Goal: Task Accomplishment & Management: Manage account settings

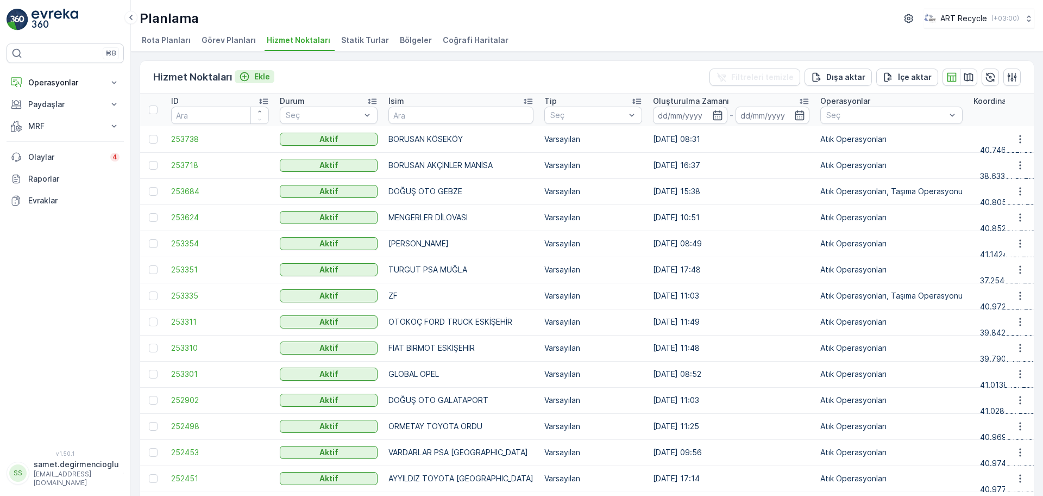
click at [265, 73] on p "Ekle" at bounding box center [262, 76] width 16 height 11
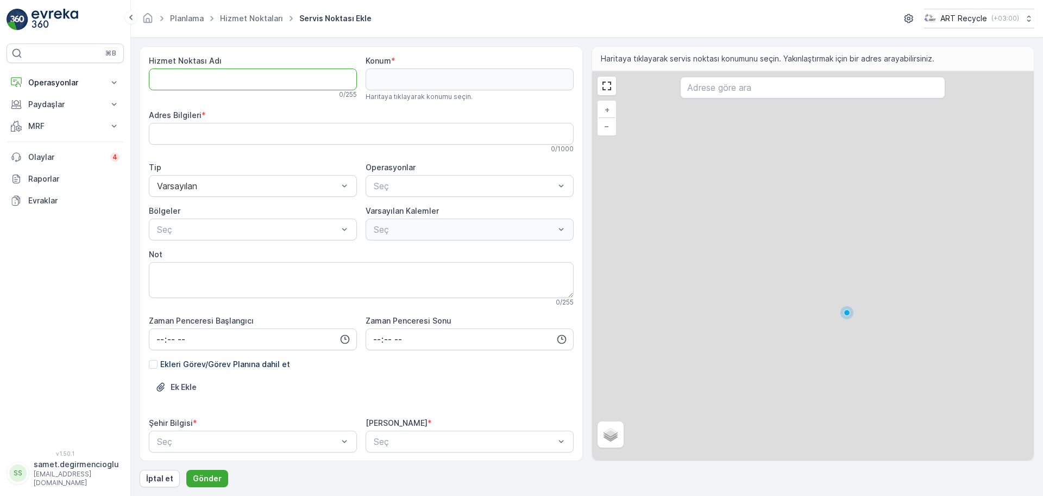
click at [248, 68] on Adı "Hizmet Noktası Adı" at bounding box center [253, 79] width 208 height 22
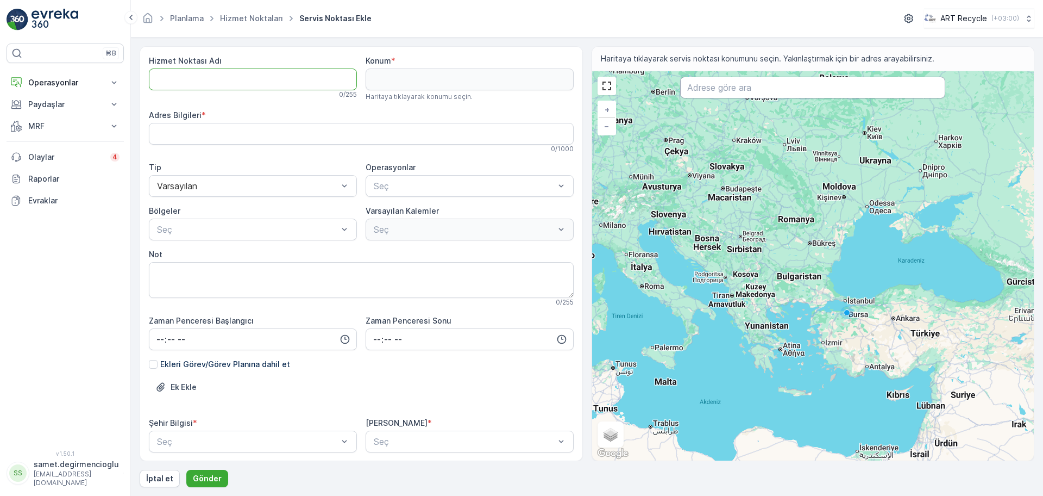
click at [802, 85] on input "text" at bounding box center [812, 88] width 265 height 22
type input "byd çav"
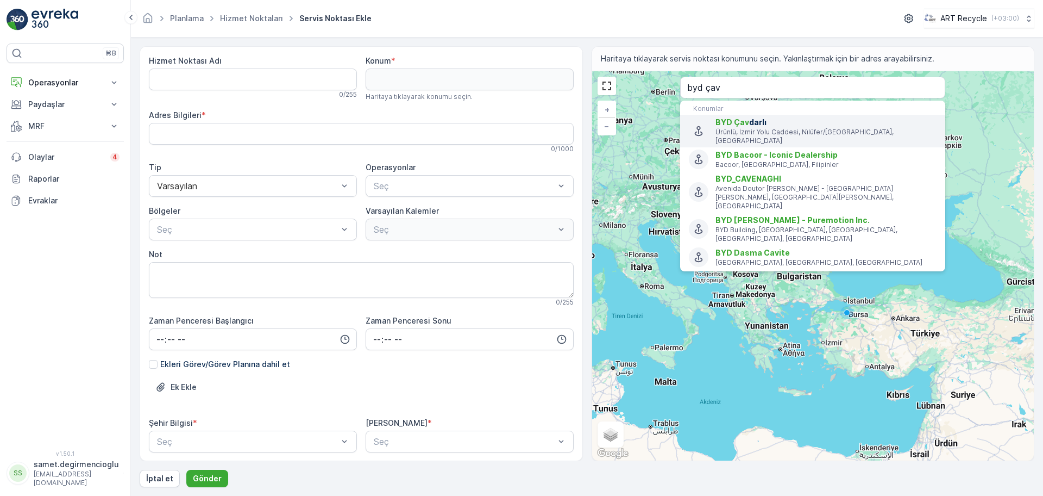
click at [774, 122] on span "BYD Çav darlı" at bounding box center [826, 122] width 221 height 11
type input "40.2163264,28.8791108"
type Bilgileri "Ürünlü [STREET_ADDRESS]"
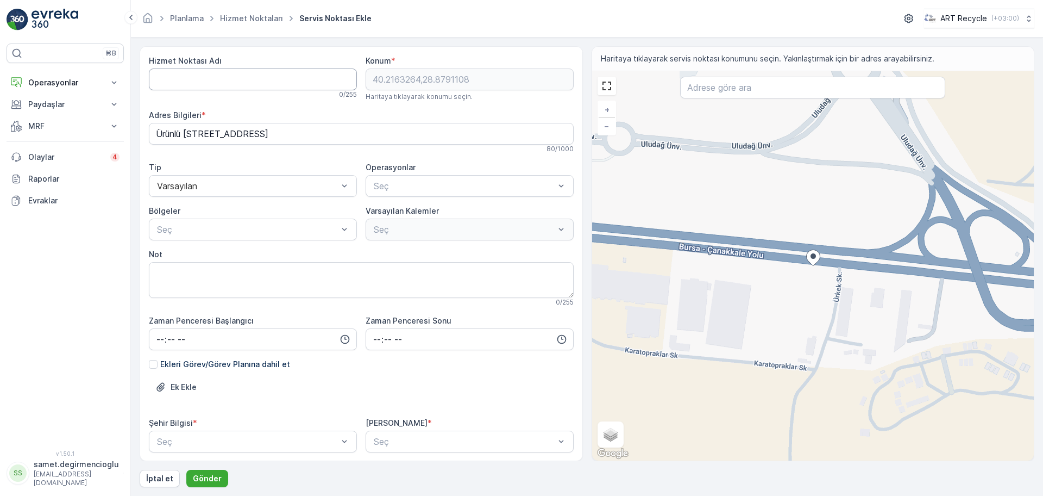
click at [235, 68] on Adı "Hizmet Noktası Adı" at bounding box center [253, 79] width 208 height 22
type Adı "BYD ÇAVDARLI"
click at [399, 212] on span "Atık Operasyonları" at bounding box center [408, 213] width 72 height 10
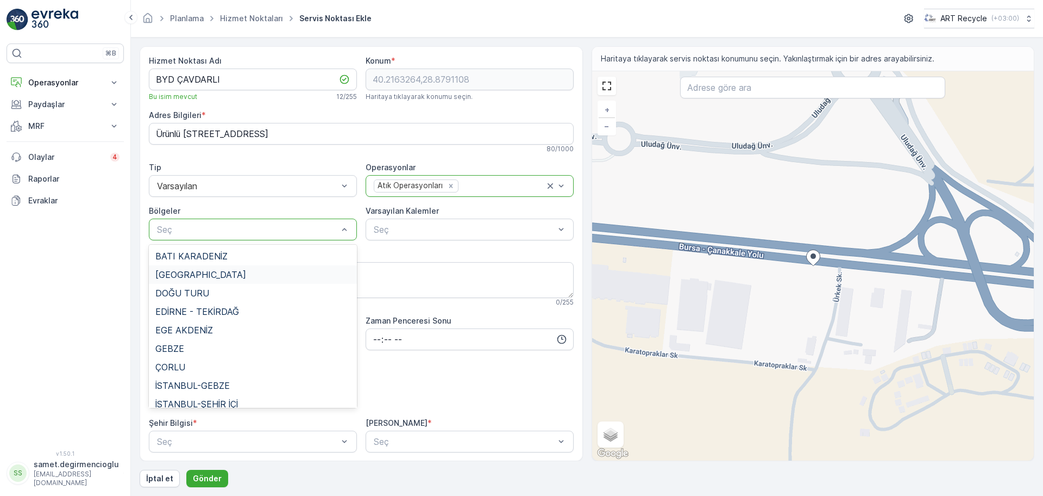
click at [253, 281] on div "[GEOGRAPHIC_DATA]" at bounding box center [253, 274] width 208 height 18
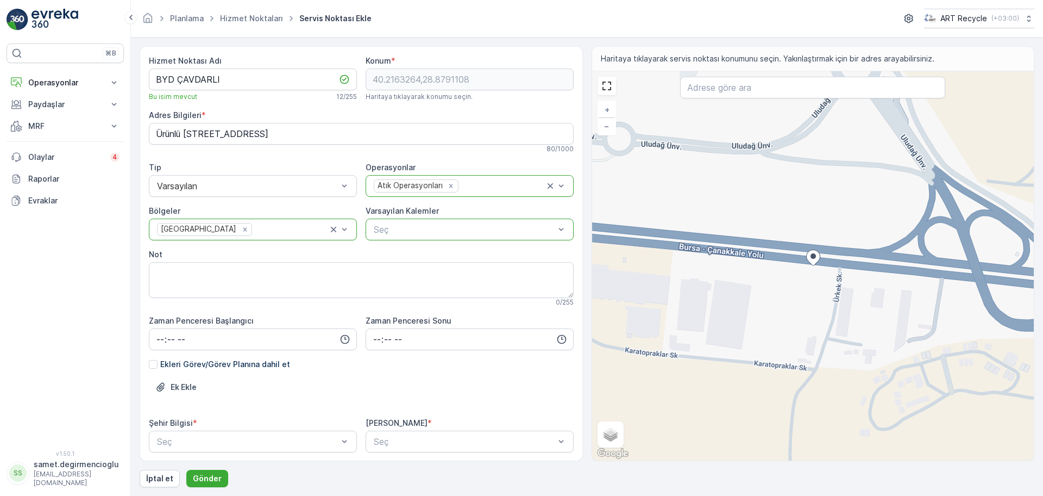
click at [405, 228] on div at bounding box center [464, 229] width 183 height 10
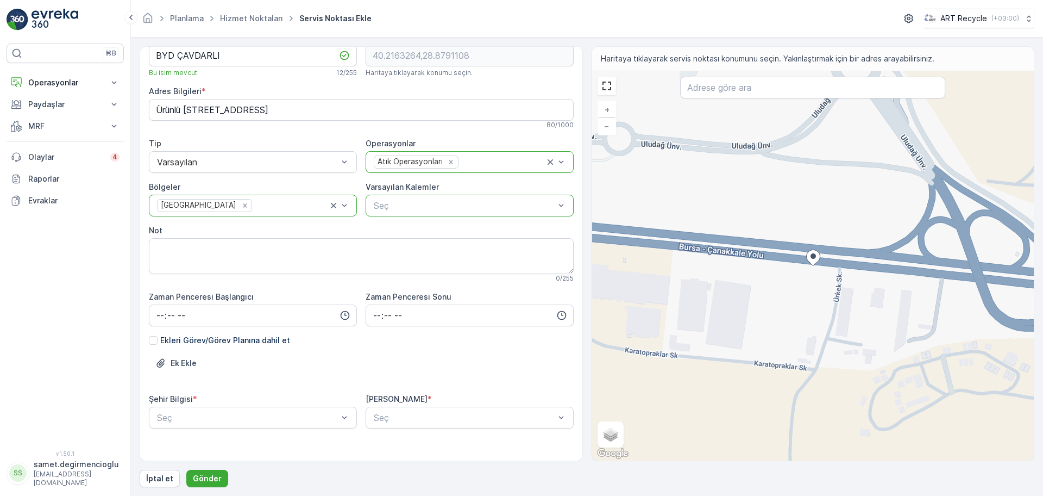
scroll to position [35, 0]
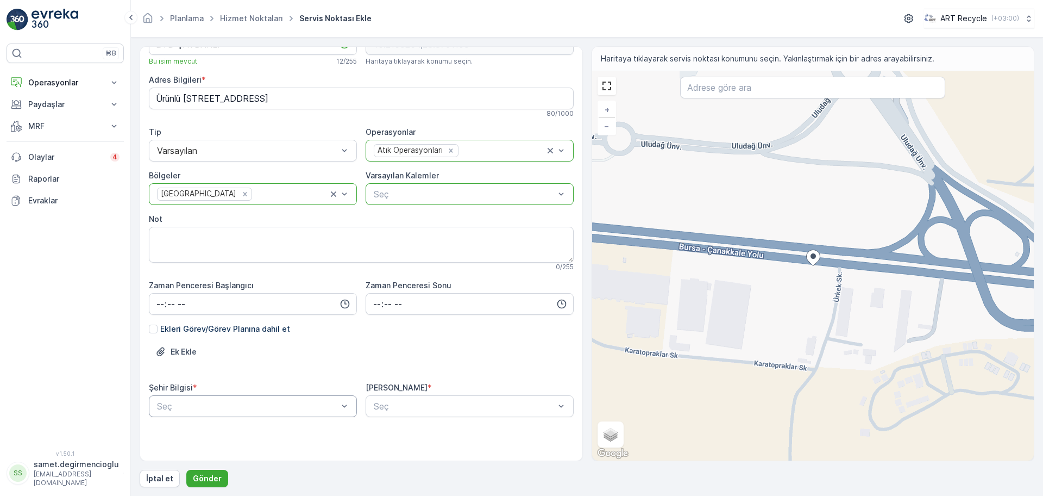
click at [247, 413] on body "⌘B Operasyonlar Insights Planlama Rotalar & Görevler Kokpit Ayarlar Paydaşlar R…" at bounding box center [521, 248] width 1043 height 496
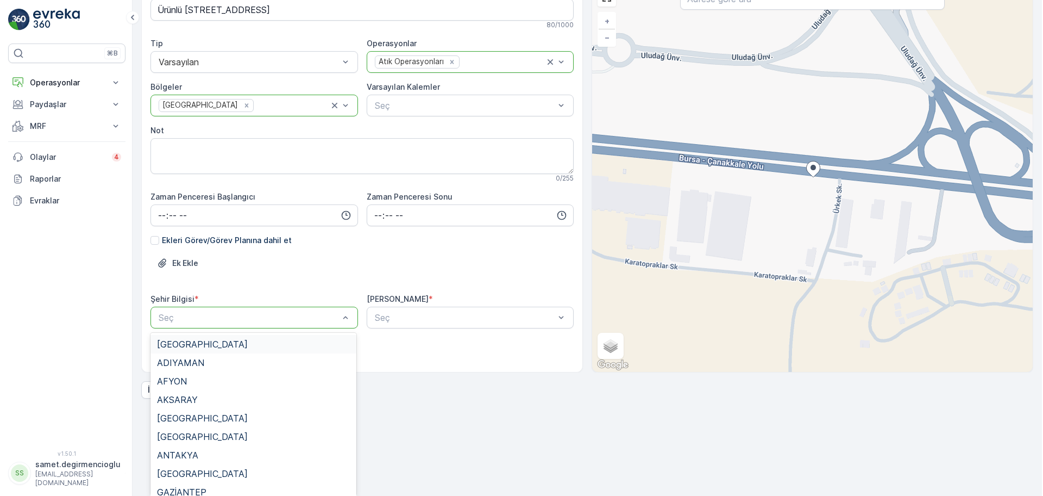
scroll to position [0, 0]
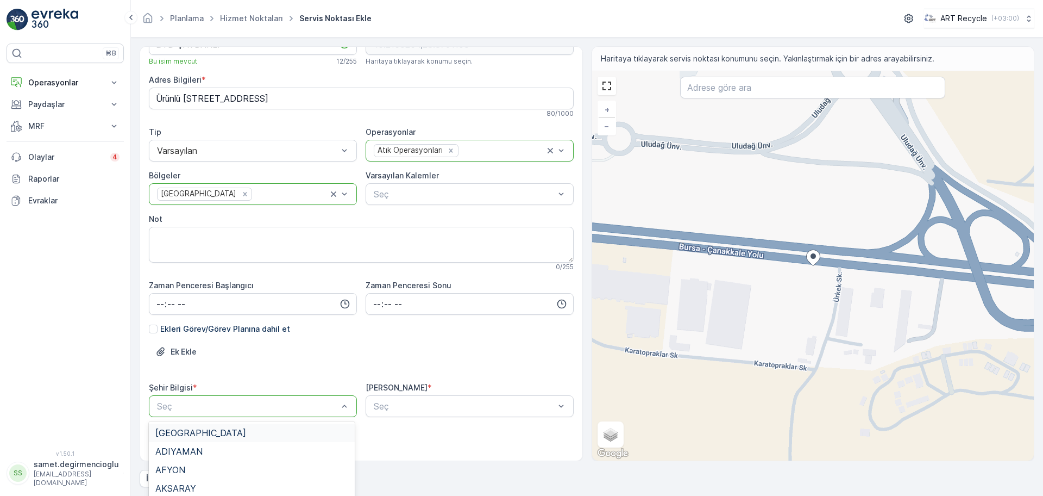
click at [214, 325] on div "Hizmet Noktası Adı BYD ÇAVDARLI Bu isim mevcut 12 / 255 Konum * 40.2163264,28.8…" at bounding box center [361, 240] width 425 height 440
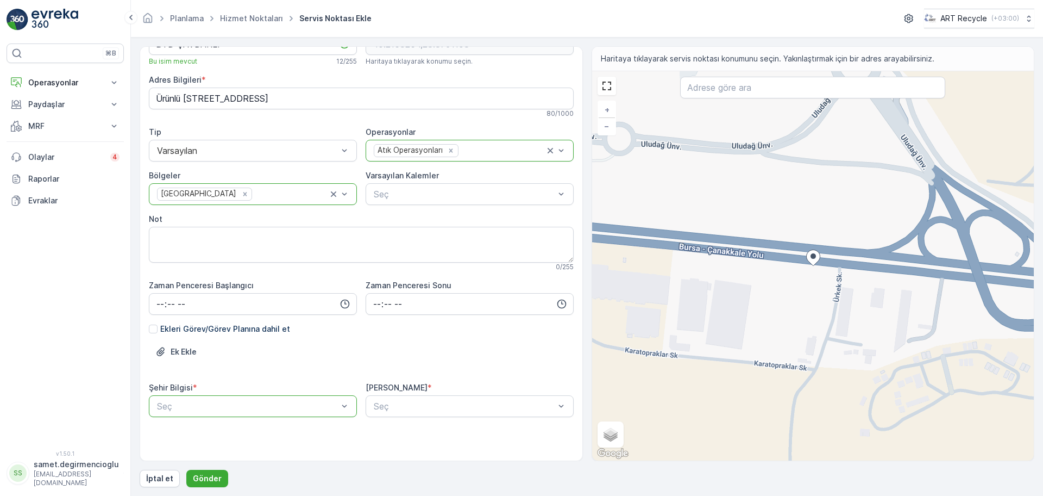
click at [222, 311] on input "time" at bounding box center [253, 304] width 208 height 22
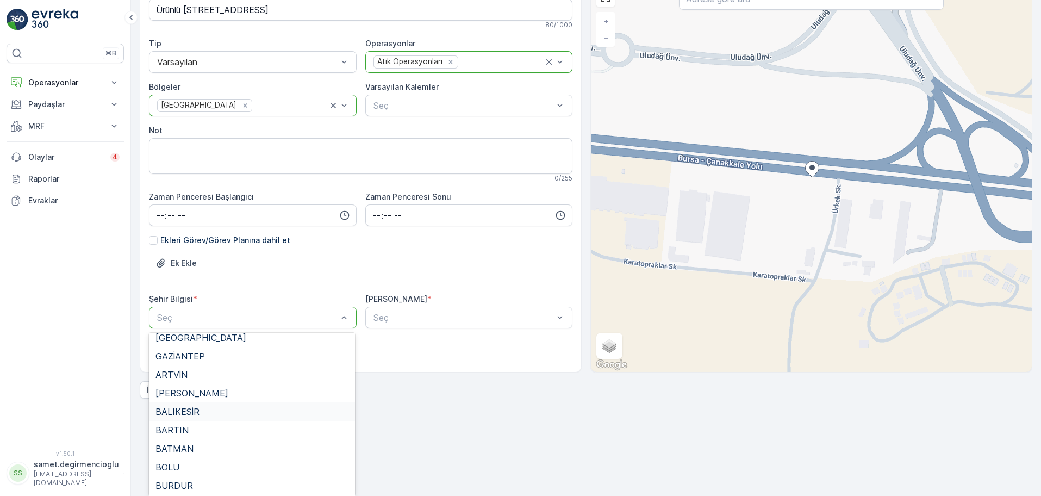
scroll to position [204, 0]
click at [168, 435] on span "[GEOGRAPHIC_DATA]" at bounding box center [200, 436] width 91 height 10
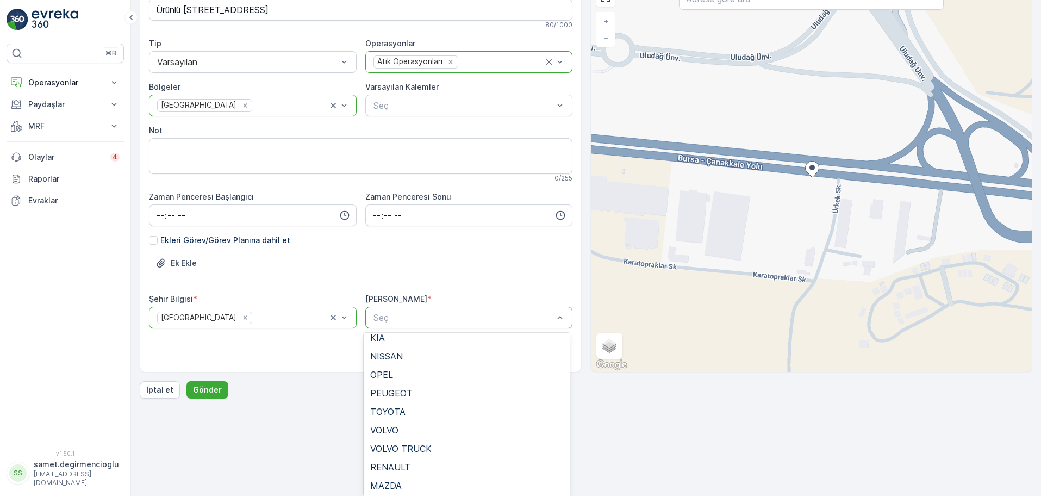
scroll to position [174, 0]
click at [405, 446] on div "MAZDA" at bounding box center [466, 447] width 193 height 10
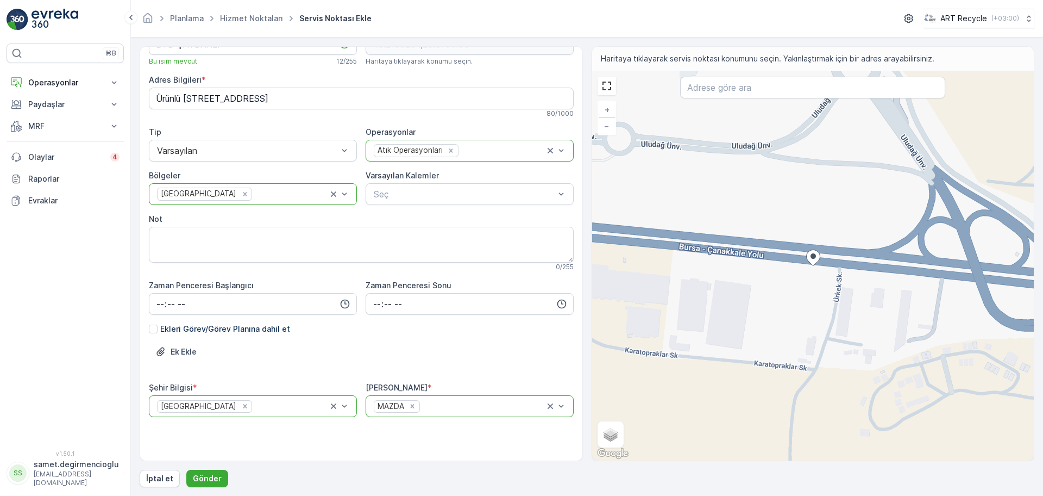
click at [381, 455] on div "Hizmet Noktası Adı BYD ÇAVDARLI Bu isim mevcut 12 / 255 Konum * 40.2163264,28.8…" at bounding box center [361, 240] width 425 height 440
click at [215, 471] on button "Gönder" at bounding box center [207, 477] width 42 height 17
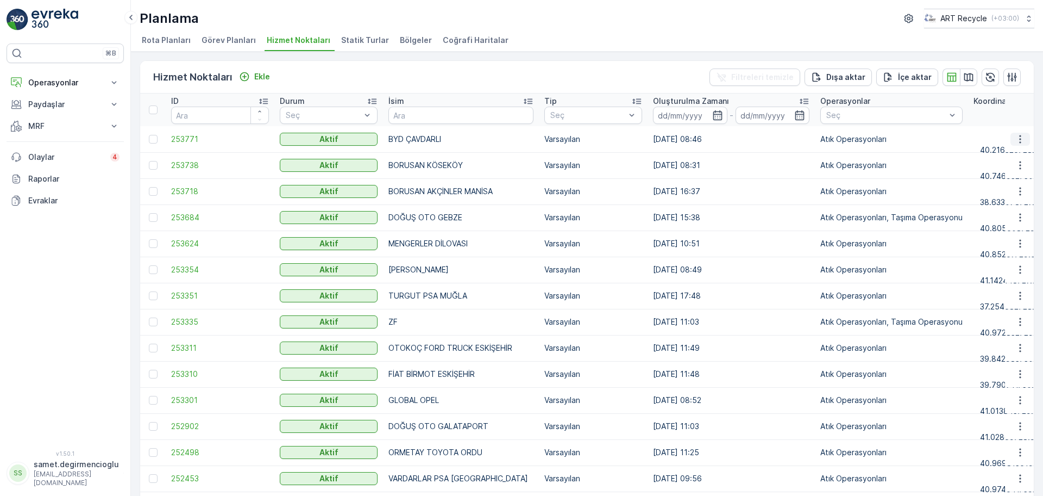
click at [1015, 137] on icon "button" at bounding box center [1020, 139] width 11 height 11
click at [974, 198] on span "Yeni Ad Hoc Görev Ekle" at bounding box center [991, 201] width 86 height 11
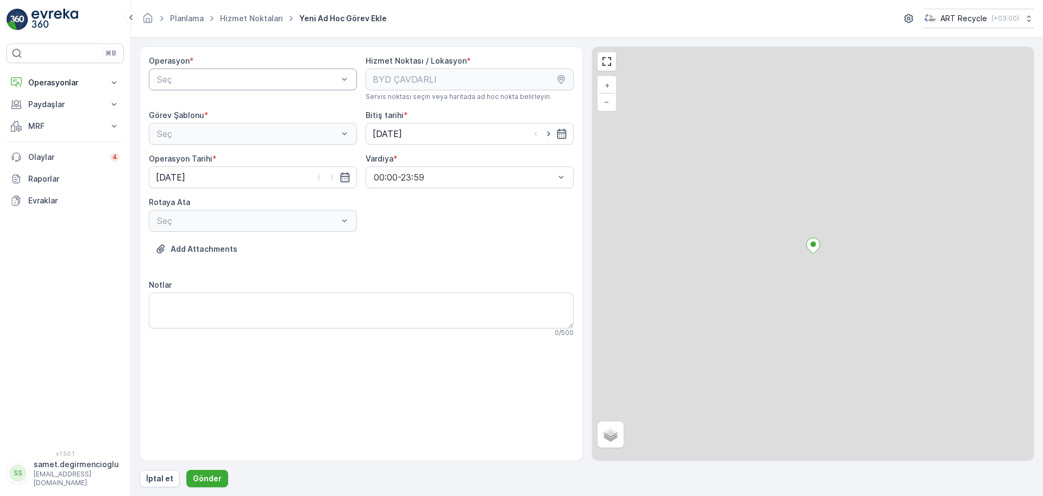
click at [240, 71] on div "Seç" at bounding box center [253, 79] width 208 height 22
click at [212, 108] on span "Atık Operasyonları" at bounding box center [191, 106] width 72 height 10
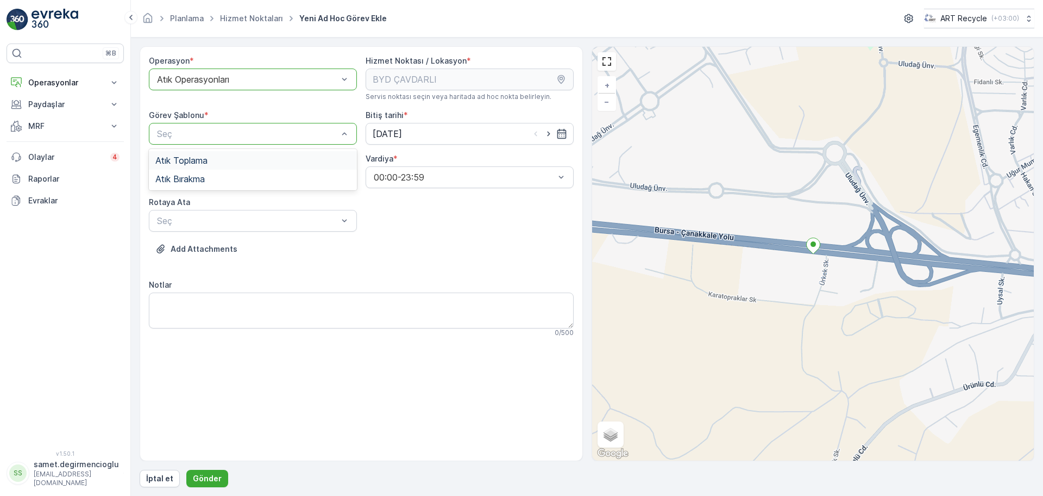
click at [205, 162] on span "Atık Toplama" at bounding box center [181, 160] width 52 height 10
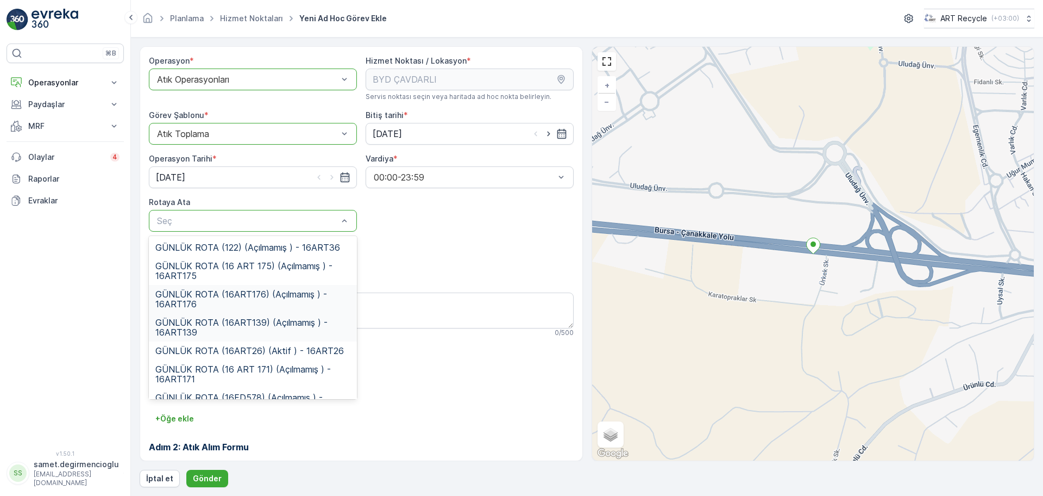
scroll to position [20, 0]
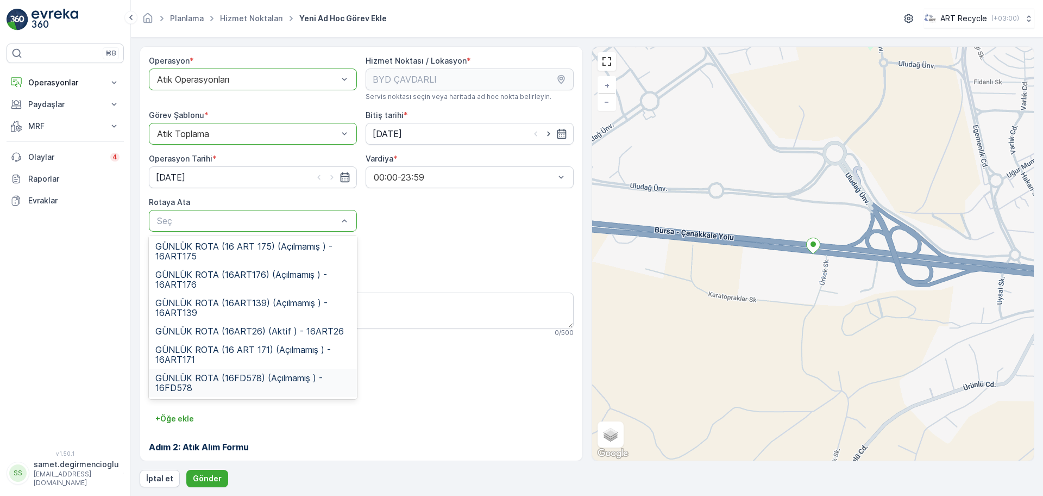
click at [225, 373] on span "GÜNLÜK ROTA (16FD578) (Açılmamış ) - 16FD578" at bounding box center [252, 383] width 195 height 20
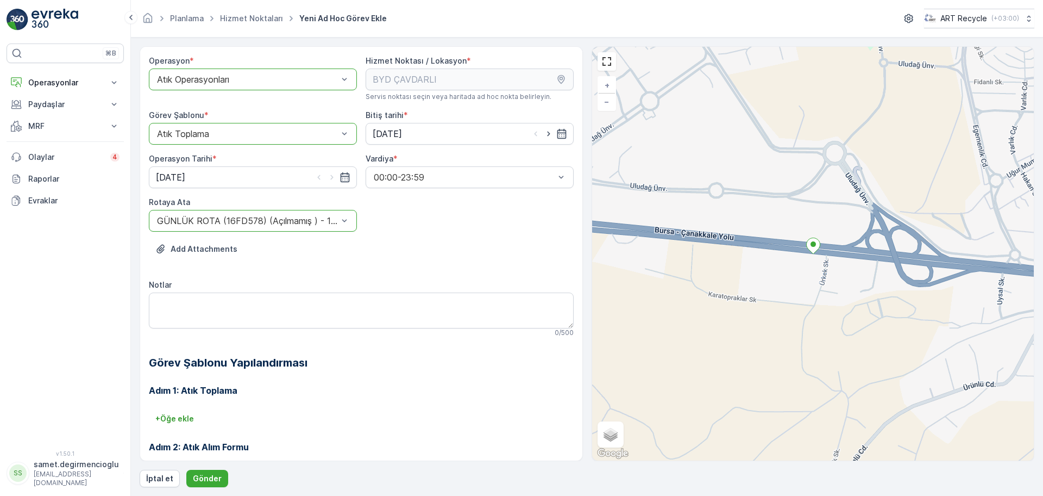
click at [381, 284] on div "Notlar" at bounding box center [361, 284] width 425 height 11
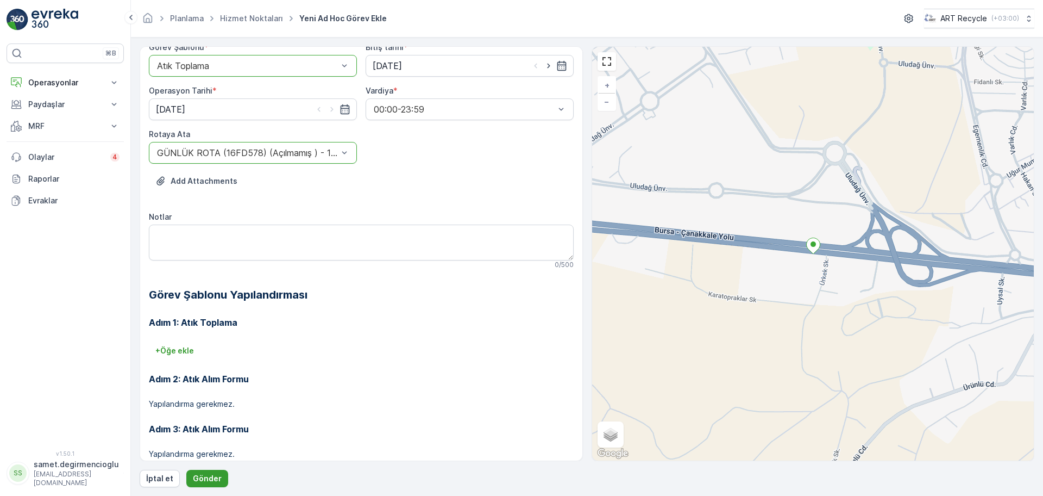
click at [211, 478] on p "Gönder" at bounding box center [207, 478] width 29 height 11
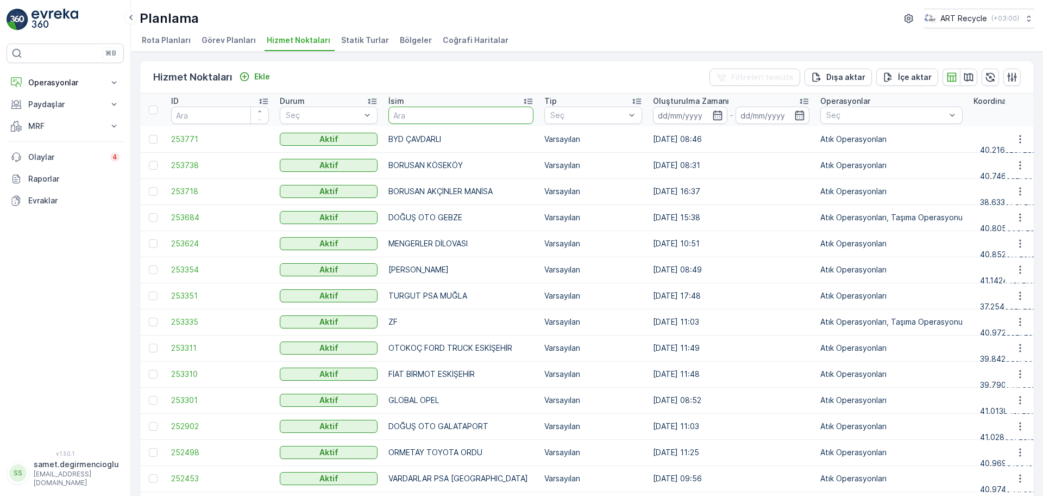
click at [421, 116] on input "text" at bounding box center [460, 114] width 145 height 17
type input "BPO"
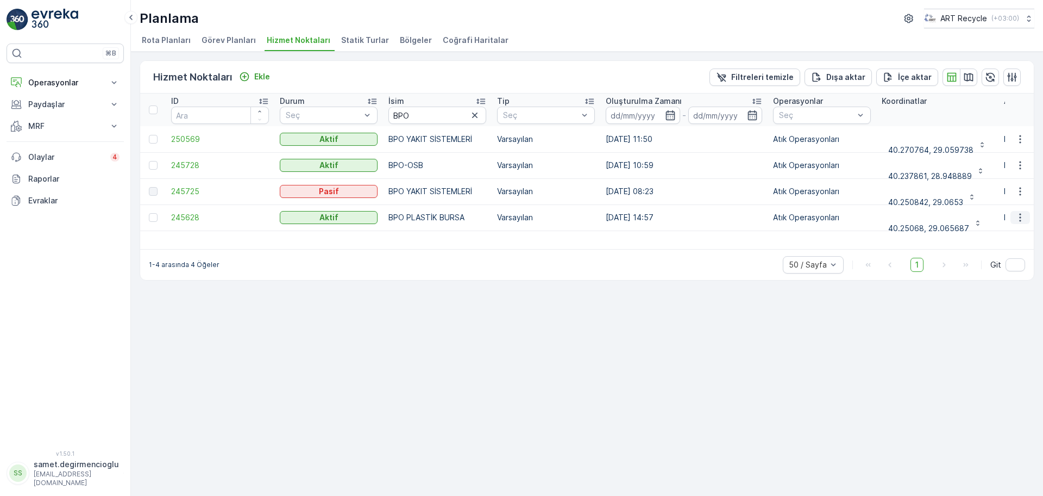
click at [1017, 216] on icon "button" at bounding box center [1020, 217] width 11 height 11
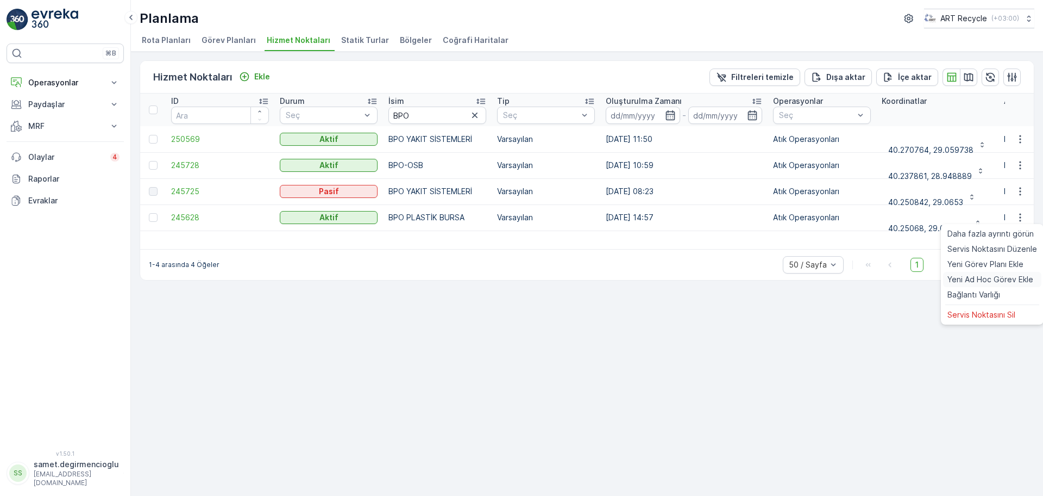
click at [969, 278] on span "Yeni Ad Hoc Görev Ekle" at bounding box center [991, 279] width 86 height 11
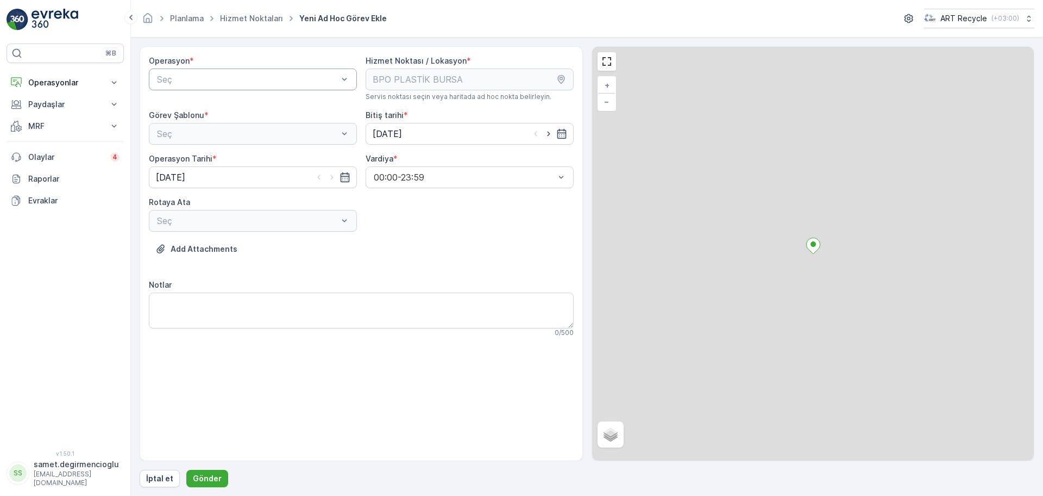
click at [227, 69] on div "Seç" at bounding box center [253, 79] width 208 height 22
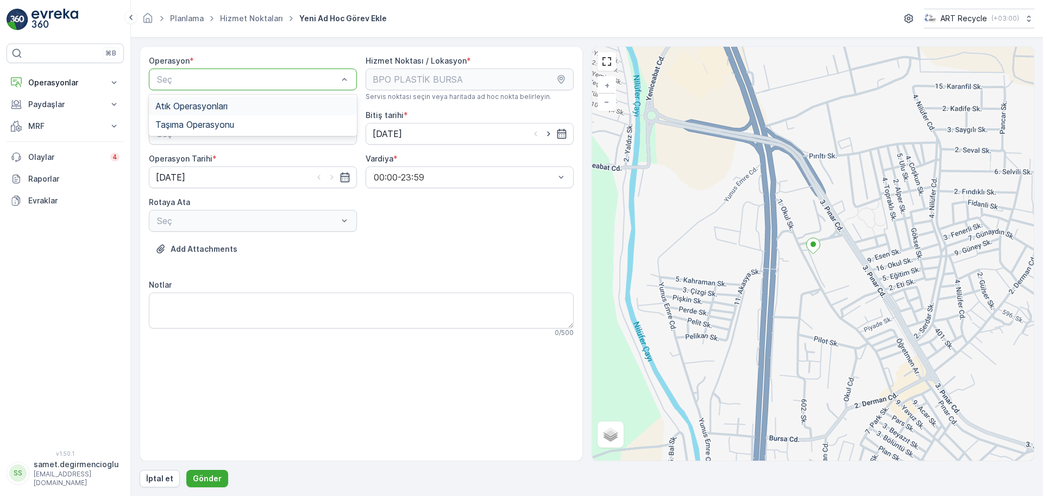
click at [207, 99] on div "Atık Operasyonları" at bounding box center [253, 106] width 208 height 18
click at [213, 140] on div "Seç" at bounding box center [253, 134] width 208 height 22
click at [209, 156] on div "Atık Toplama" at bounding box center [252, 160] width 195 height 10
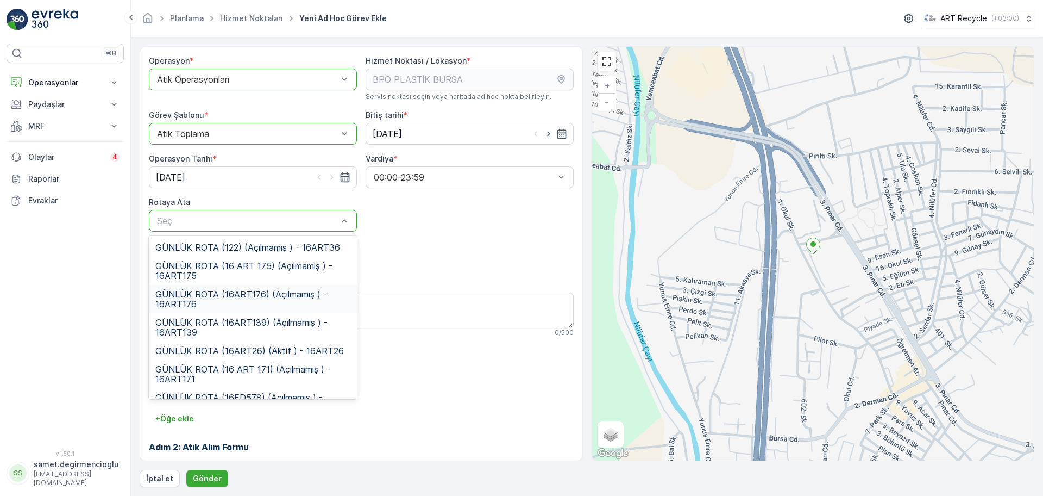
scroll to position [20, 0]
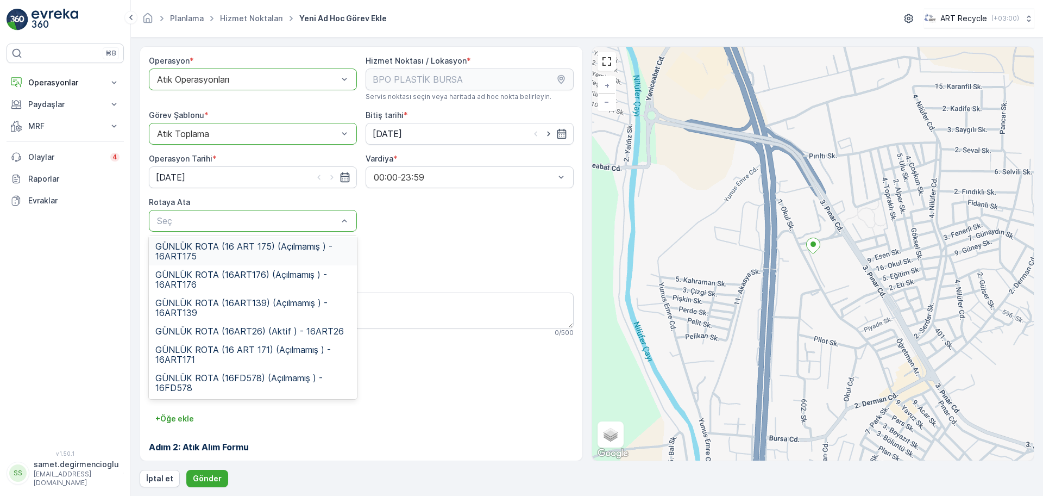
click at [259, 252] on span "GÜNLÜK ROTA (16 ART 175) (Açılmamış ) - 16ART175" at bounding box center [252, 251] width 195 height 20
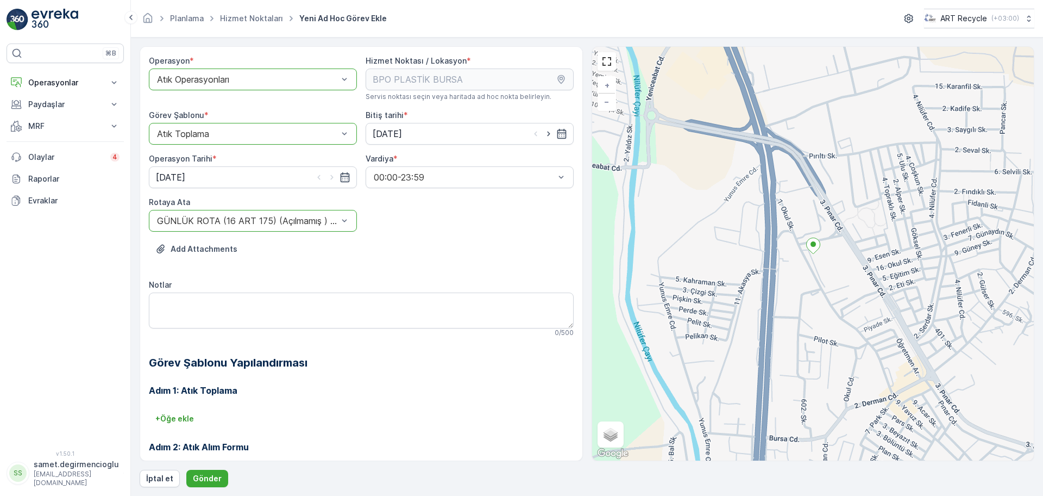
click at [433, 256] on div "Add Attachments" at bounding box center [361, 255] width 425 height 30
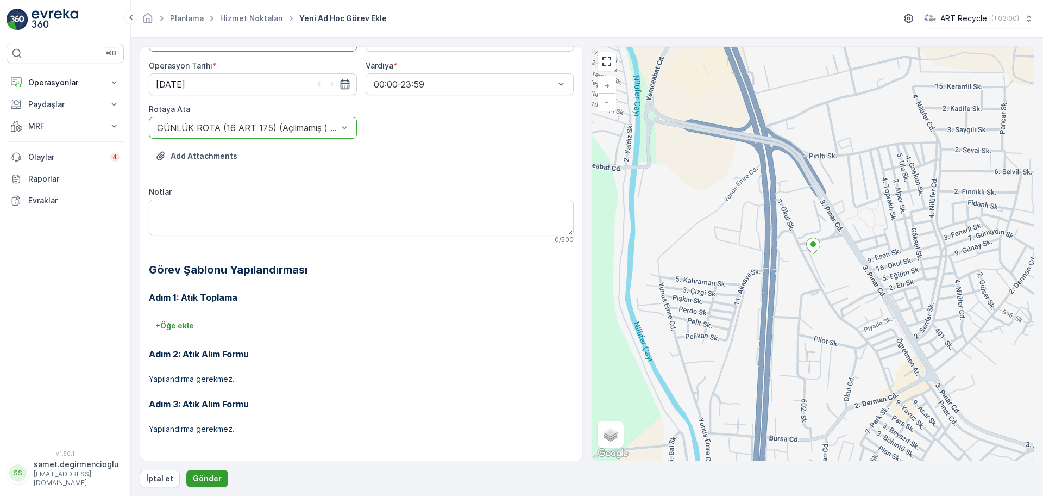
click at [200, 475] on p "Gönder" at bounding box center [207, 478] width 29 height 11
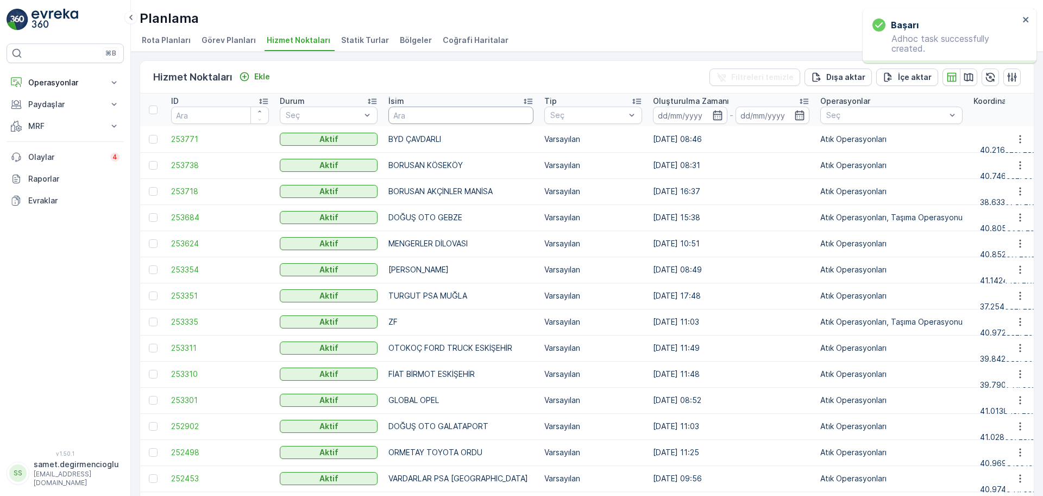
click at [433, 112] on input "text" at bounding box center [460, 114] width 145 height 17
type input "FENER"
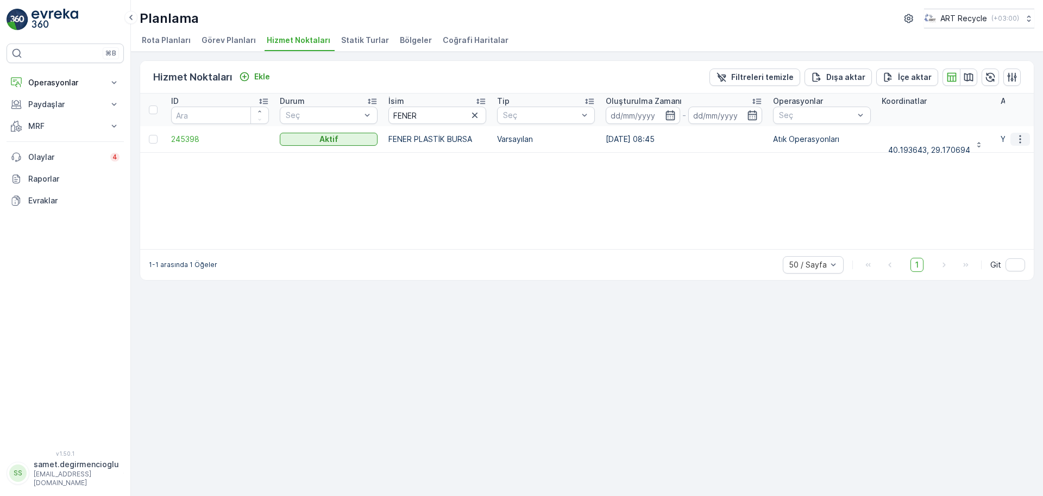
click at [1024, 142] on icon "button" at bounding box center [1020, 139] width 11 height 11
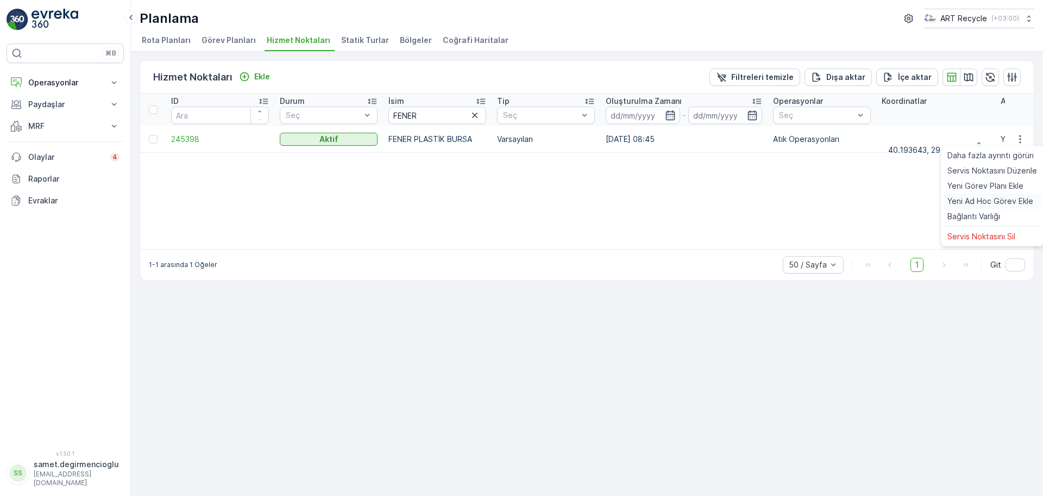
click at [981, 198] on span "Yeni Ad Hoc Görev Ekle" at bounding box center [991, 201] width 86 height 11
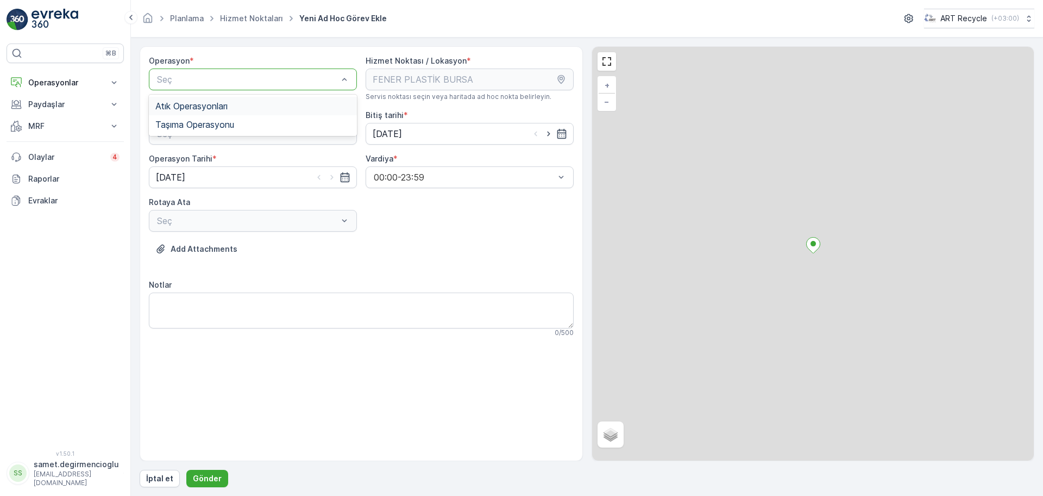
click at [248, 102] on div "Atık Operasyonları" at bounding box center [252, 106] width 195 height 10
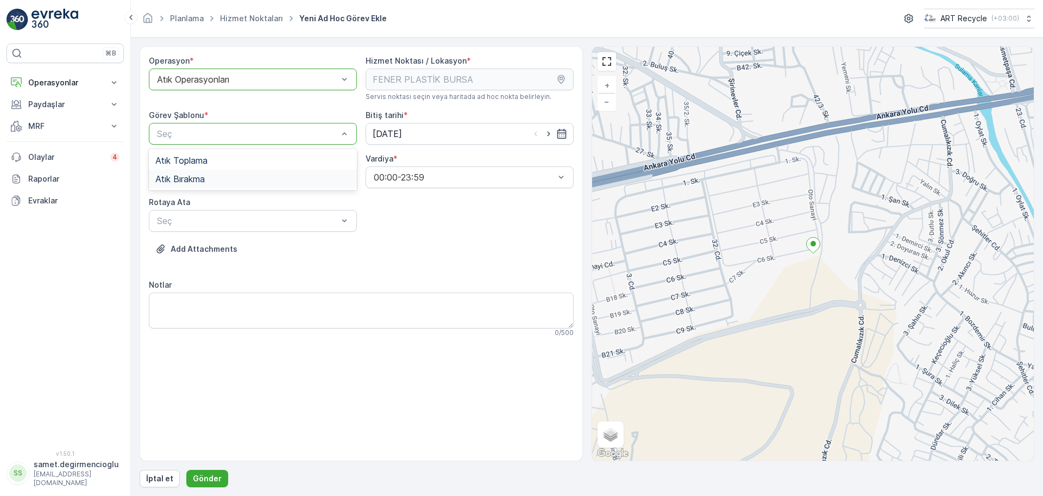
click at [222, 171] on div "Atık Bırakma" at bounding box center [253, 179] width 208 height 18
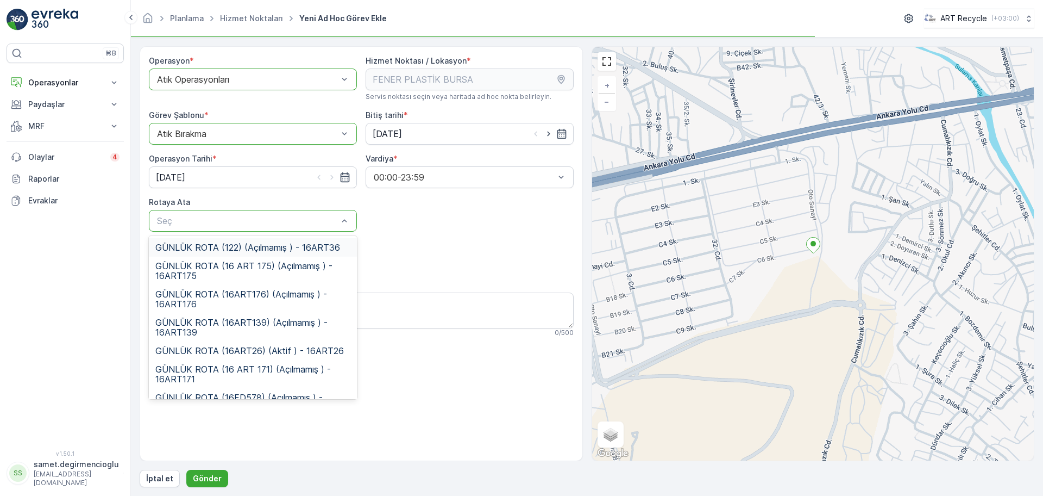
click at [230, 213] on div "Seç" at bounding box center [253, 221] width 208 height 22
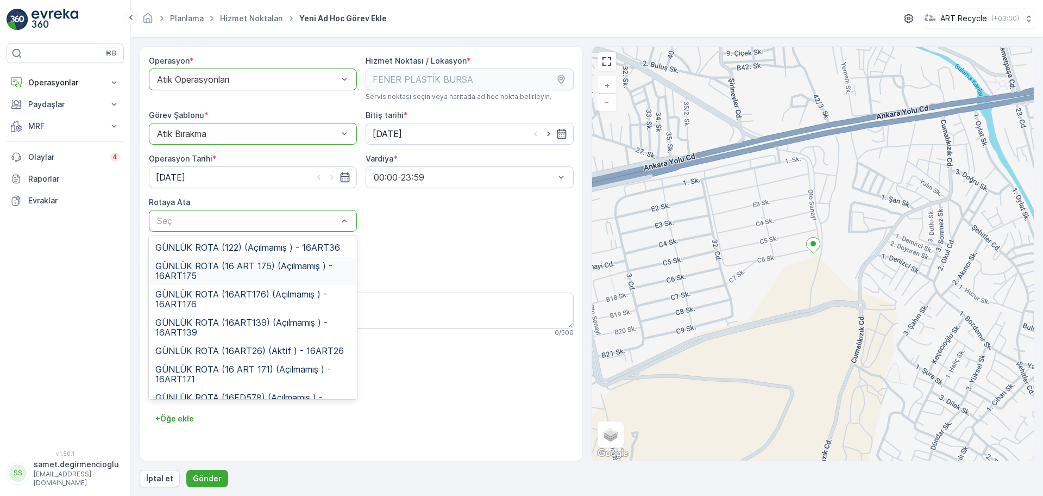
click at [269, 272] on span "GÜNLÜK ROTA (16 ART 175) (Açılmamış ) - 16ART175" at bounding box center [252, 271] width 195 height 20
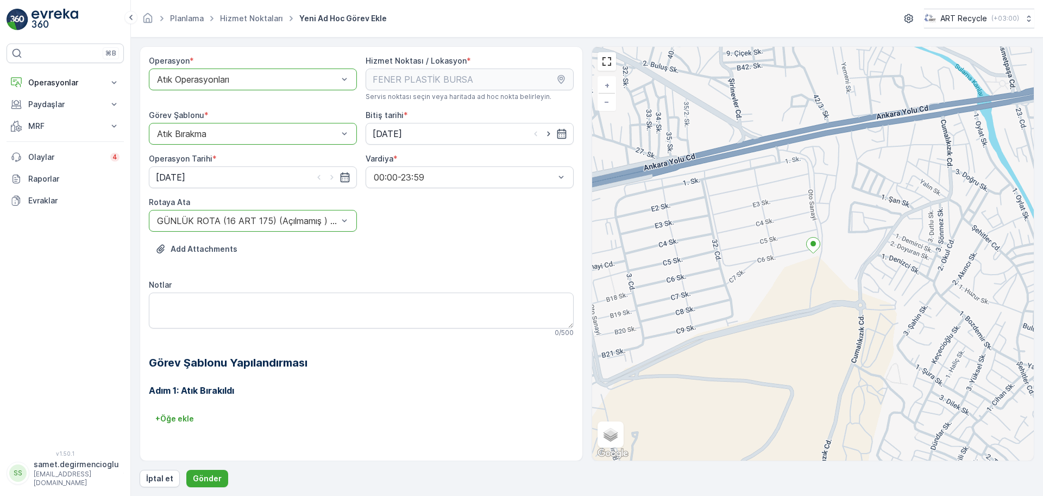
click at [304, 266] on div "Add Attachments" at bounding box center [361, 255] width 425 height 30
click at [211, 481] on p "Gönder" at bounding box center [207, 478] width 29 height 11
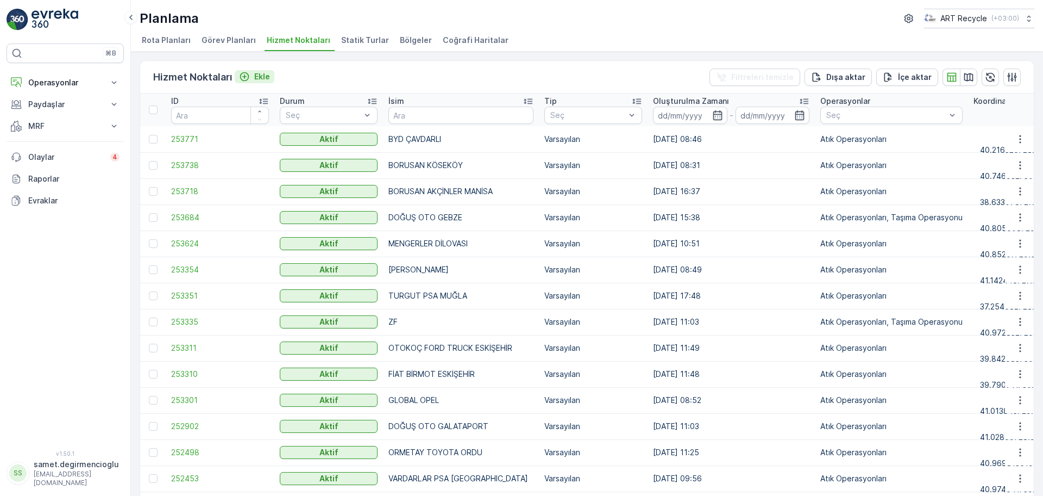
click at [261, 76] on p "Ekle" at bounding box center [262, 76] width 16 height 11
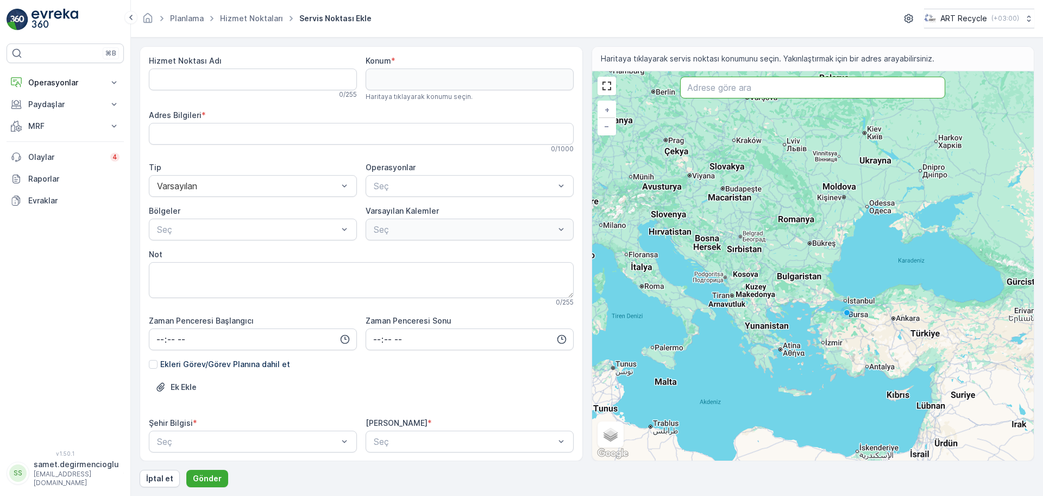
click at [756, 90] on input "text" at bounding box center [812, 88] width 265 height 22
paste input "[GEOGRAPHIC_DATA]"
type input "[GEOGRAPHIC_DATA]"
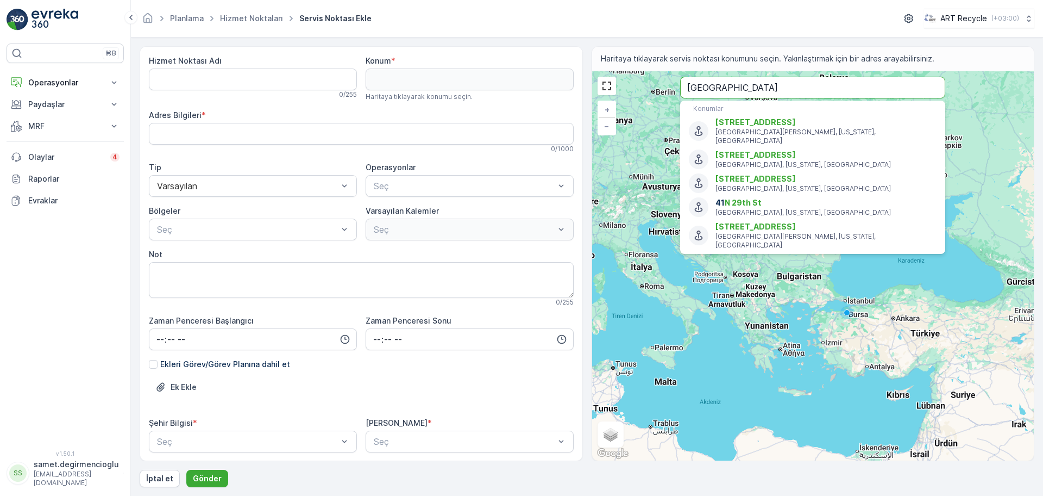
drag, startPoint x: 787, startPoint y: 90, endPoint x: 626, endPoint y: 82, distance: 160.5
click at [626, 82] on div "+ − Uydu Yol haritası Arazi Karışık Leaflet Klavye kısayolları Harita Verileri …" at bounding box center [813, 265] width 442 height 389
type input "52.98833725339543,11.273687792908738"
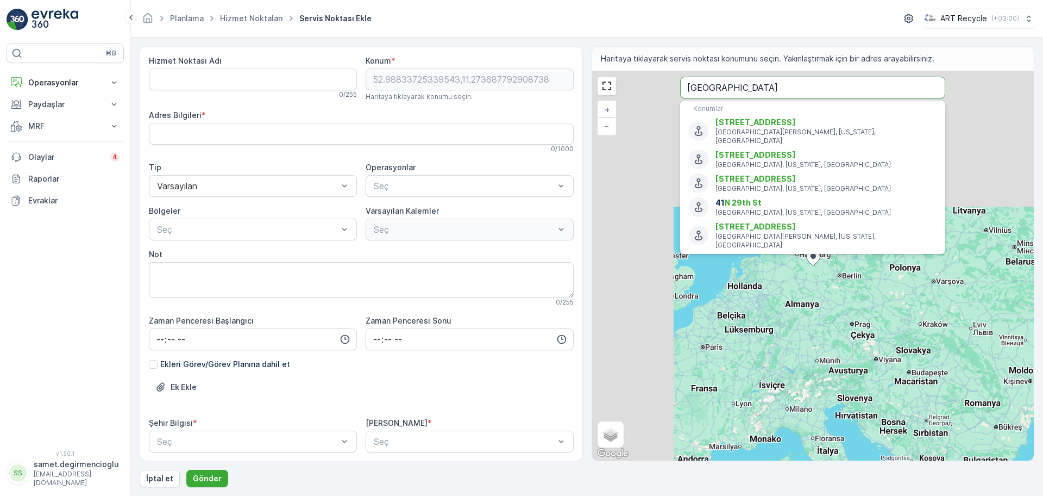
type Bilgileri "X7QF+8F Trebel, [GEOGRAPHIC_DATA]"
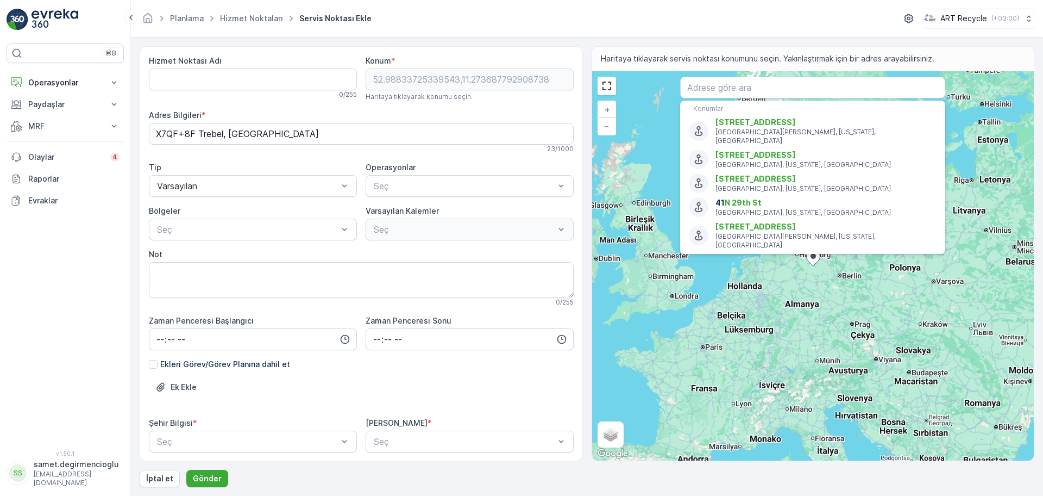
click at [486, 53] on div "Hizmet Noktası Adı 0 / 255 Konum * 52.98833725339543,11.273687792908738 Haritay…" at bounding box center [361, 253] width 443 height 415
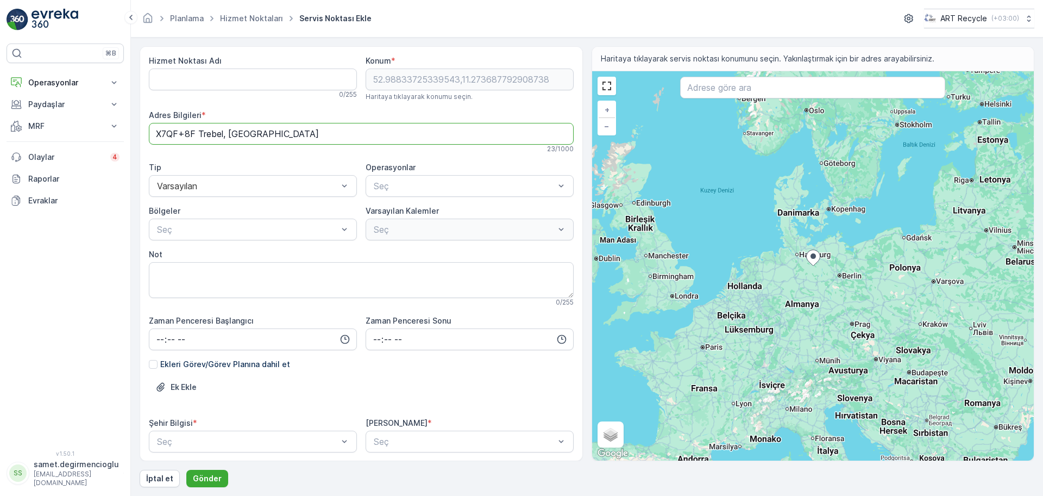
drag, startPoint x: 377, startPoint y: 132, endPoint x: 143, endPoint y: 139, distance: 233.2
click at [167, 130] on Bilgileri "X7QF+8F Trebel, [GEOGRAPHIC_DATA]" at bounding box center [361, 134] width 425 height 22
type Bilgileri "X"
click at [743, 87] on input "text" at bounding box center [812, 88] width 265 height 22
paste input "2759+H5G Sancaktepe, [GEOGRAPHIC_DATA]"
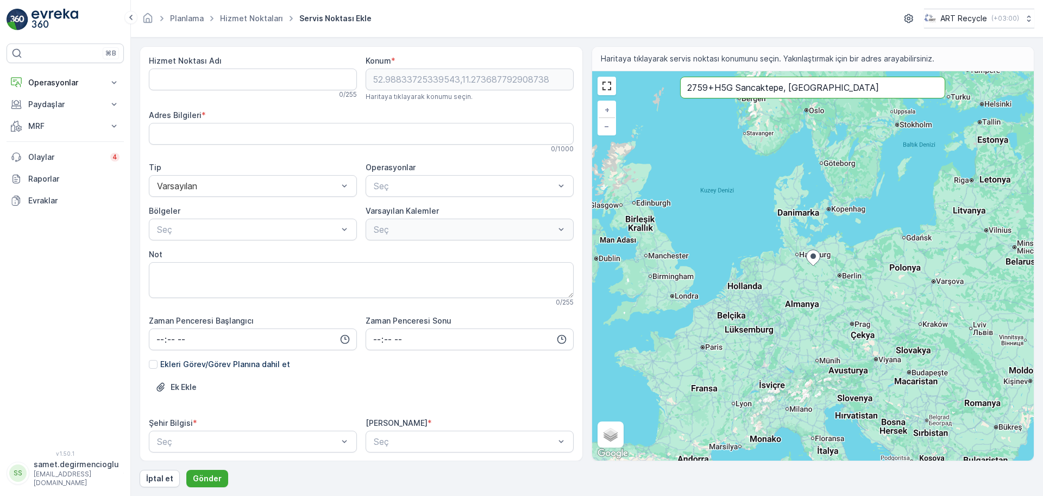
type input "2759+H5G Sancaktepe, [GEOGRAPHIC_DATA]"
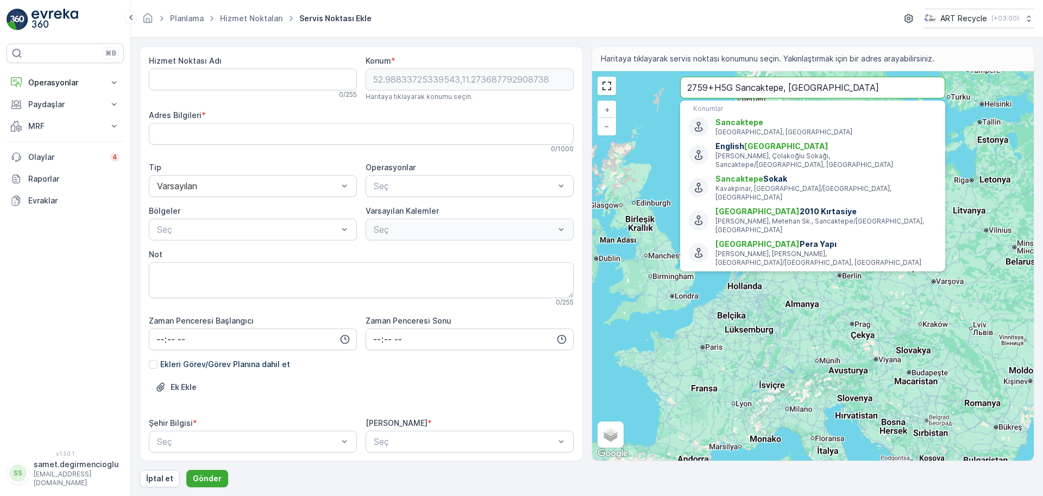
drag, startPoint x: 837, startPoint y: 88, endPoint x: 635, endPoint y: 87, distance: 201.6
click at [635, 87] on div "+ − Uydu Yol haritası Arazi Karışık Leaflet Klavye kısayolları Harita Verileri …" at bounding box center [813, 265] width 442 height 389
type input "60.82349433253967,-3.0959972341733315"
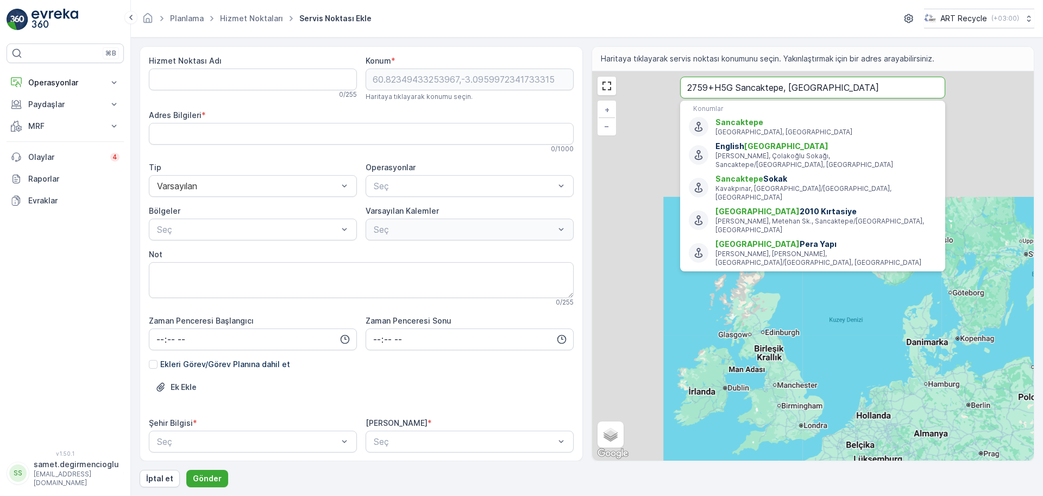
type Bilgileri "9CGRRWF3+9J"
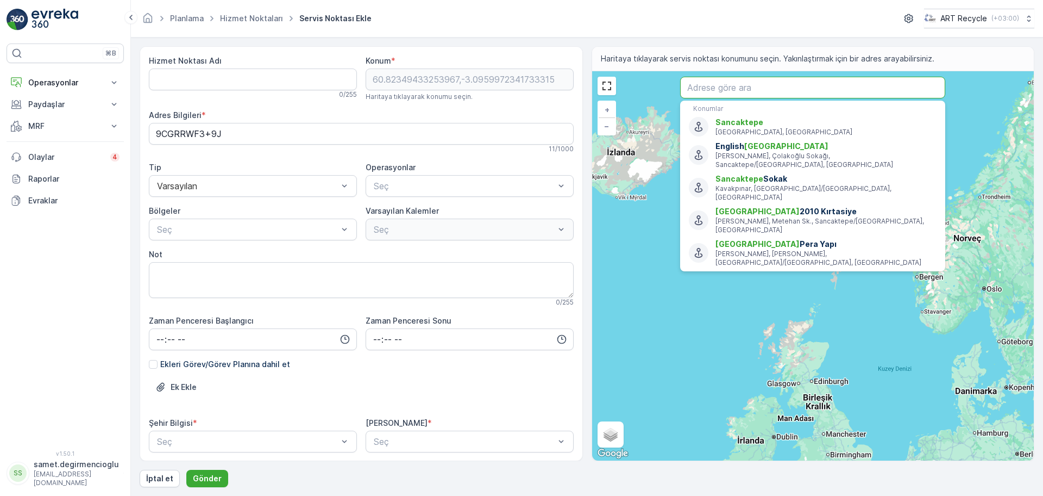
click at [754, 85] on input "text" at bounding box center [812, 88] width 265 height 22
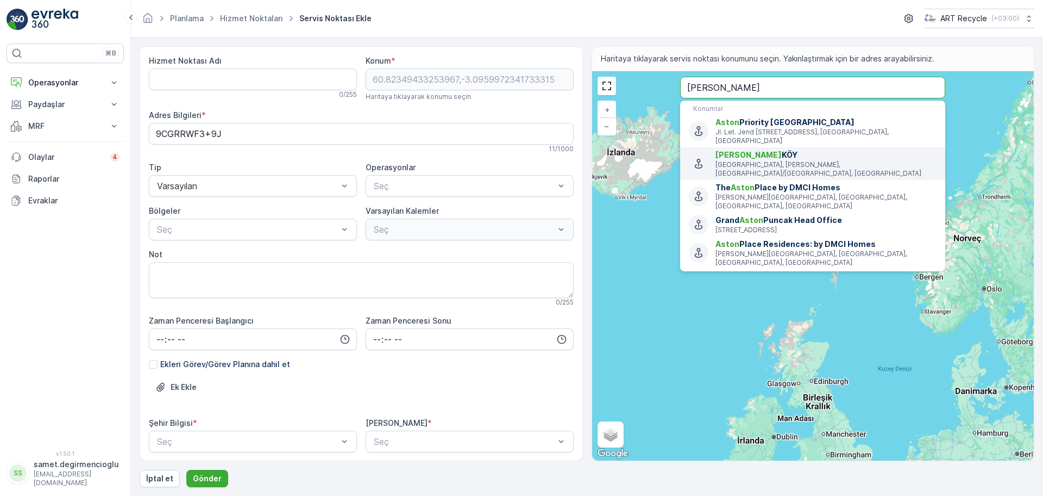
type input "[PERSON_NAME]"
click at [787, 161] on p "[GEOGRAPHIC_DATA], [PERSON_NAME], [GEOGRAPHIC_DATA]/[GEOGRAPHIC_DATA], [GEOGRAP…" at bounding box center [826, 168] width 221 height 17
type input "41.0075861,29.26964169999999"
type Bilgileri "[GEOGRAPHIC_DATA], [PERSON_NAME]. No: 23, 34885 [GEOGRAPHIC_DATA]/[GEOGRAPHIC_D…"
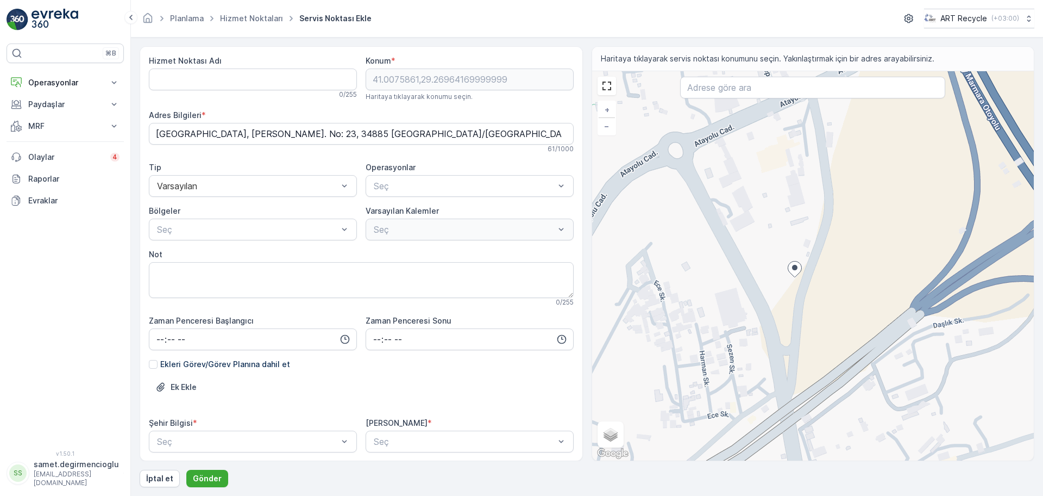
drag, startPoint x: 816, startPoint y: 256, endPoint x: 811, endPoint y: 296, distance: 40.0
click at [801, 277] on icon at bounding box center [795, 269] width 14 height 16
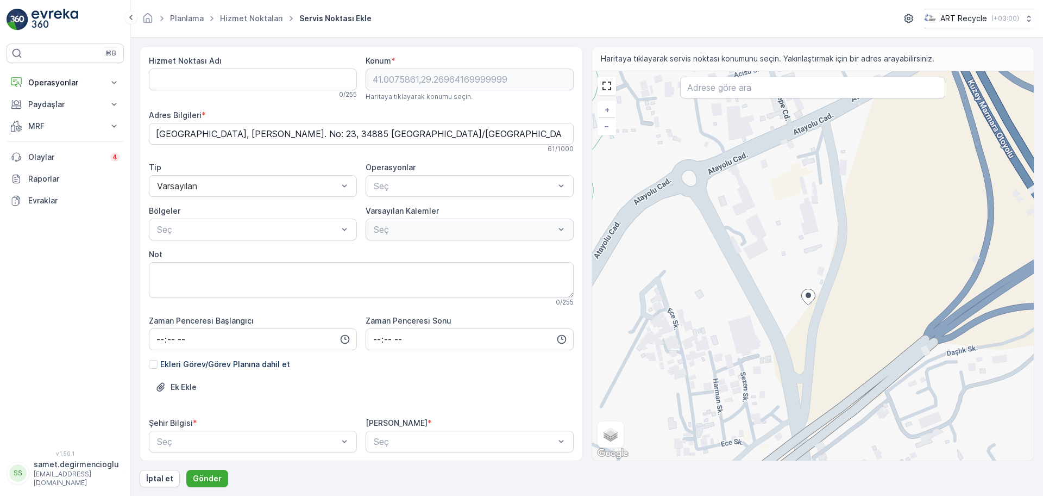
click at [735, 218] on div "+ − Uydu Yol haritası Arazi Karışık Leaflet Klavye kısayolları Harita Verileri …" at bounding box center [813, 265] width 442 height 389
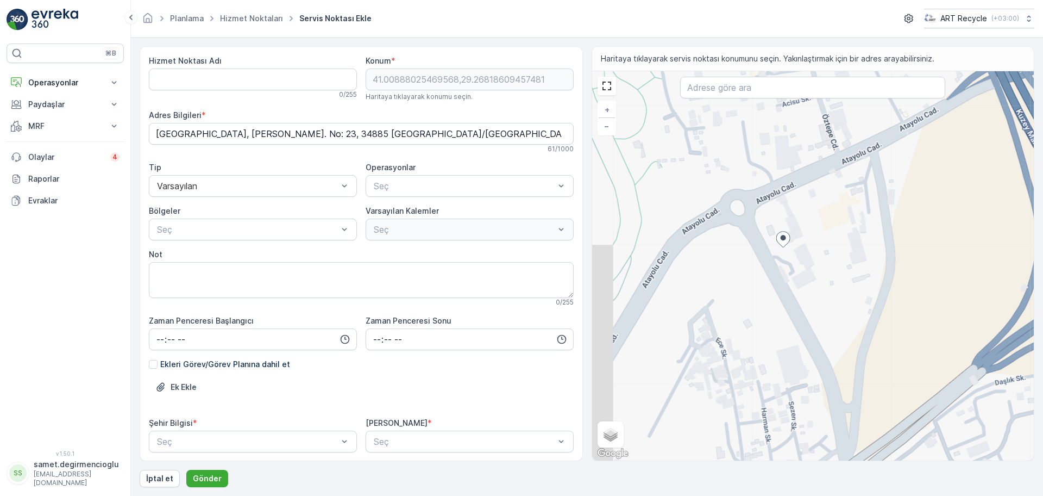
click at [735, 218] on div "+ − Uydu Yol haritası Arazi Karışık Leaflet Klavye kısayolları Harita Verileri …" at bounding box center [813, 265] width 442 height 389
type input "41.00953684871806,29.26676221175448"
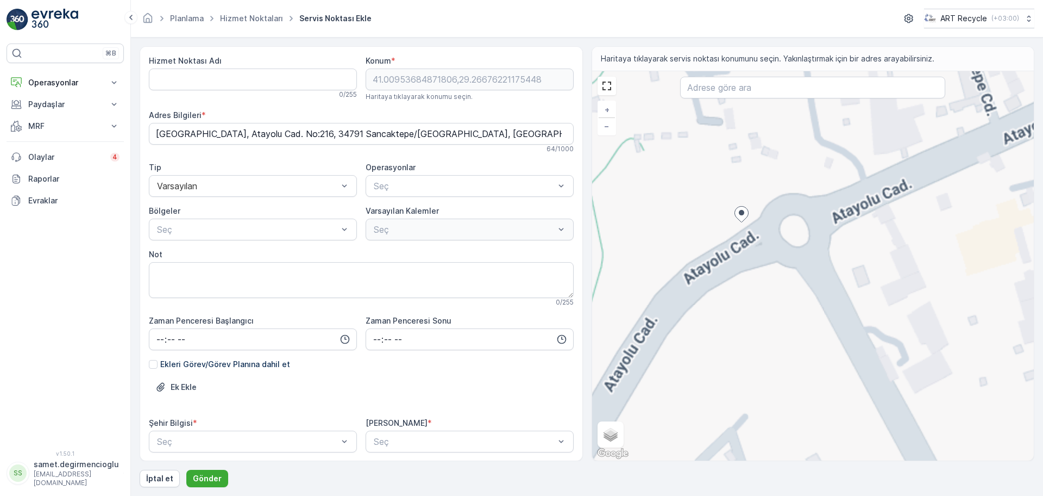
type Bilgileri "Aslı Sokak, [GEOGRAPHIC_DATA], 34791 [GEOGRAPHIC_DATA]/[GEOGRAPHIC_DATA], [GEOG…"
click at [882, 309] on div "+ − Uydu Yol haritası Arazi Karışık Leaflet Klavye kısayolları Harita Verileri …" at bounding box center [813, 265] width 442 height 389
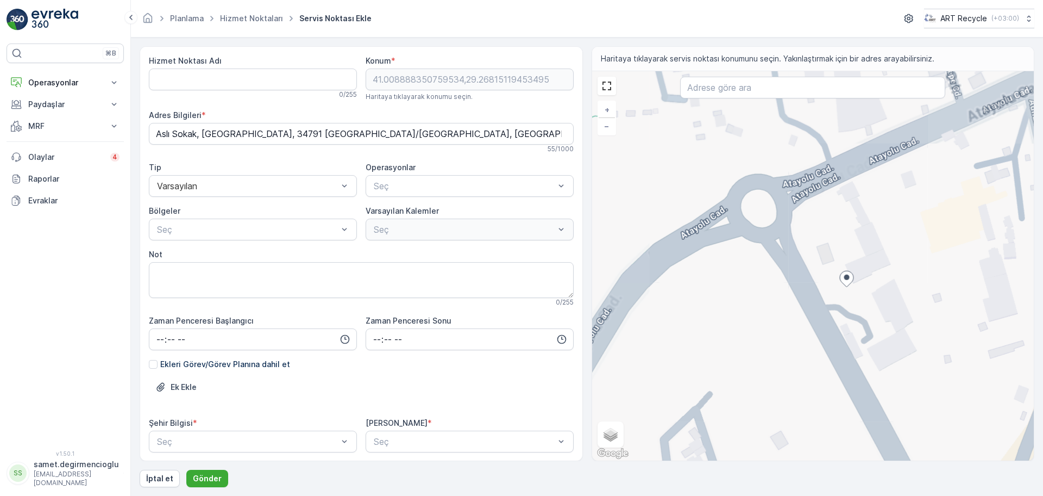
click at [882, 309] on div "+ − Uydu Yol haritası Arazi Karışık Leaflet Klavye kısayolları Harita Verileri …" at bounding box center [813, 265] width 442 height 389
type input "41.00862383046585,29.268707675829553"
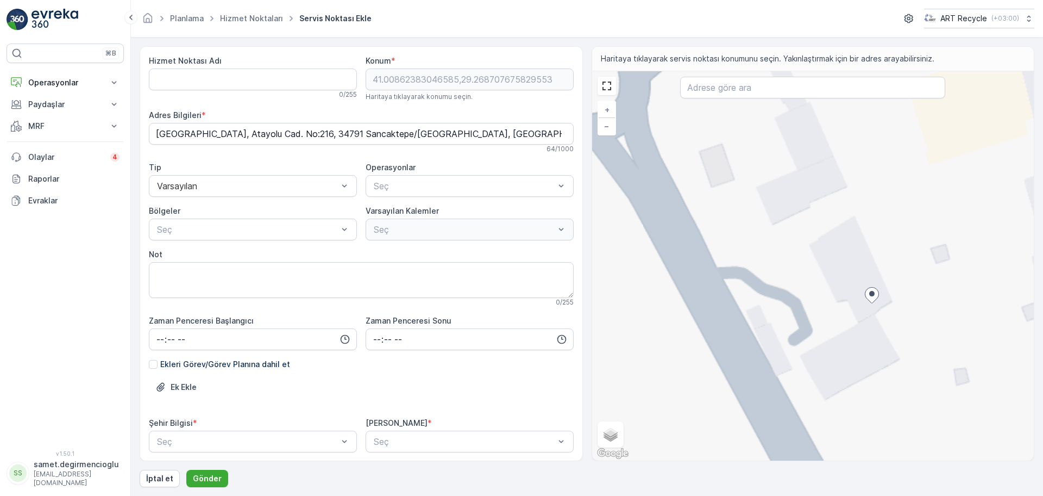
type Bilgileri "[PERSON_NAME], [GEOGRAPHIC_DATA], 34791 [GEOGRAPHIC_DATA]/[GEOGRAPHIC_DATA], [G…"
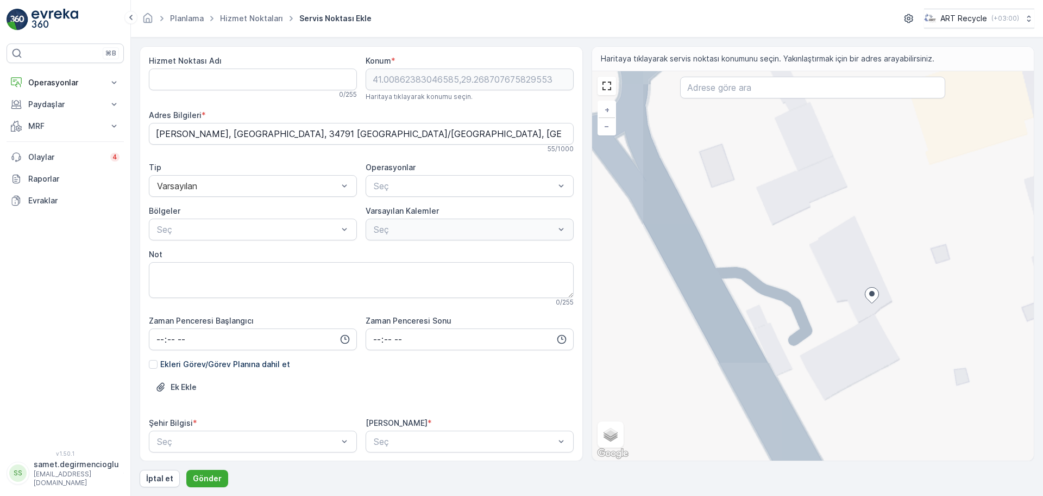
click at [788, 266] on div "+ − Uydu Yol haritası Arazi Karışık Leaflet Klavye kısayolları Harita Verileri …" at bounding box center [813, 265] width 442 height 389
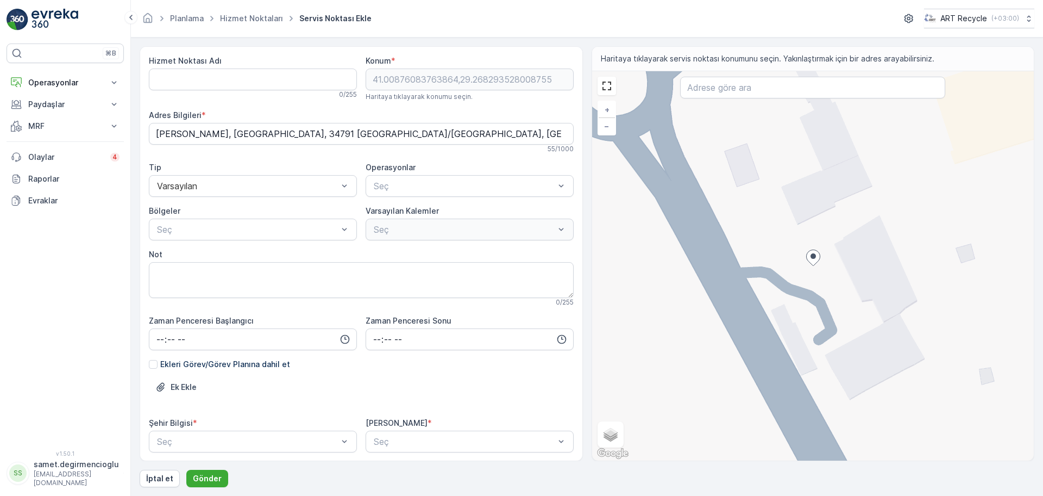
click at [758, 223] on div "+ − Uydu Yol haritası Arazi Karışık Leaflet Klavye kısayolları Harita Verileri …" at bounding box center [813, 265] width 442 height 389
type input "41.00891871099001,29.268022534227423"
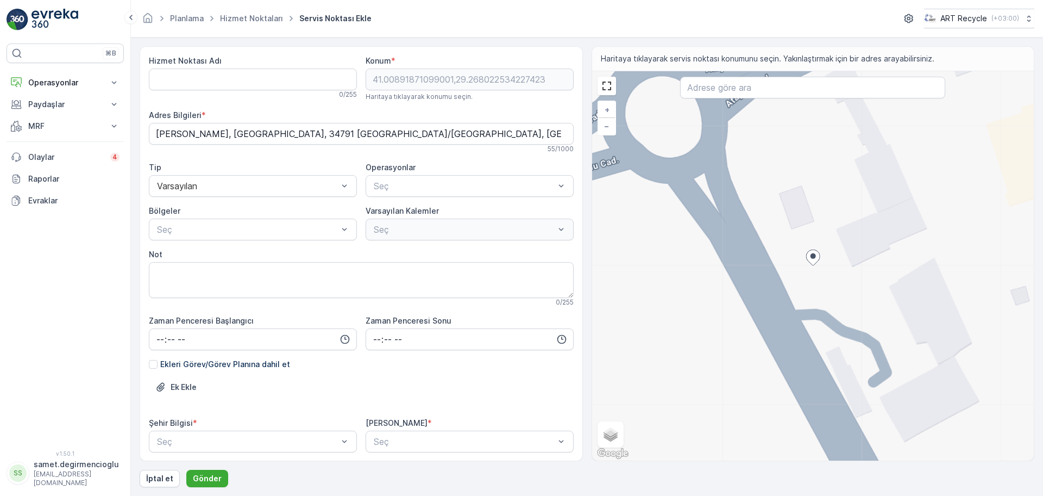
type Bilgileri "[GEOGRAPHIC_DATA], Atayolu Cad. No:216, 34791 Sancaktepe/[GEOGRAPHIC_DATA], [GE…"
click at [277, 70] on Adı "Hizmet Noktası Adı" at bounding box center [253, 79] width 208 height 22
type Adı "İSTANBUL YENİ DEPO"
click at [251, 175] on div "Varsayılan" at bounding box center [253, 186] width 208 height 22
click at [223, 191] on div "Varsayılan" at bounding box center [253, 186] width 208 height 22
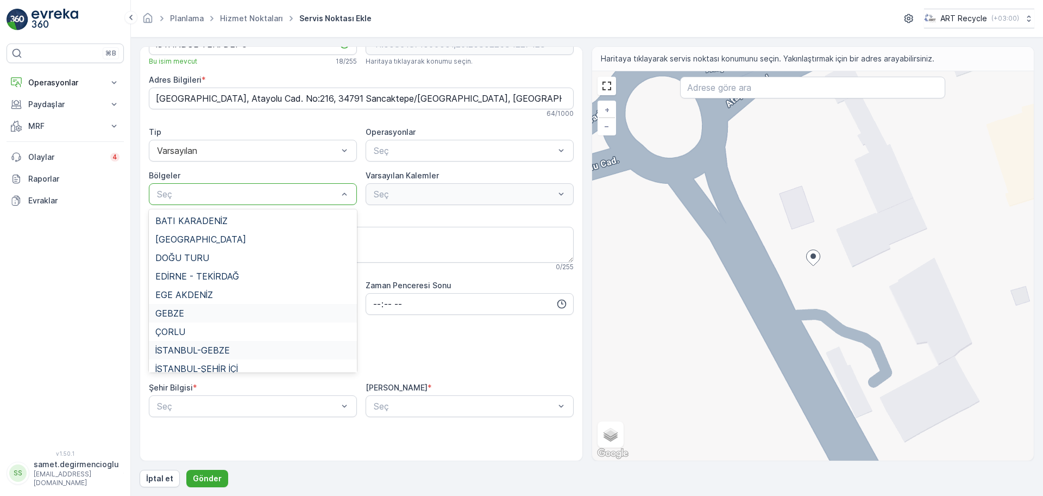
scroll to position [26, 0]
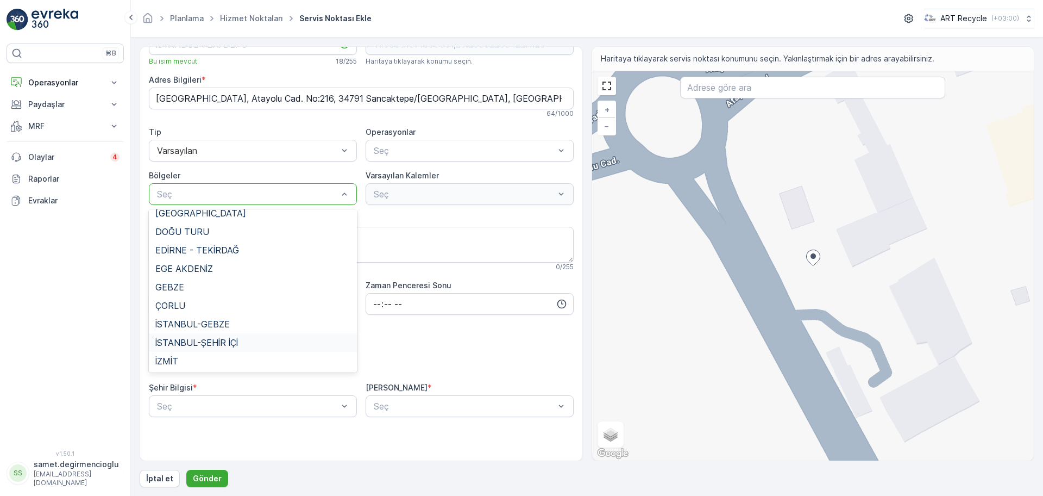
click at [181, 338] on span "İSTANBUL-ŞEHİR İÇİ" at bounding box center [196, 342] width 83 height 10
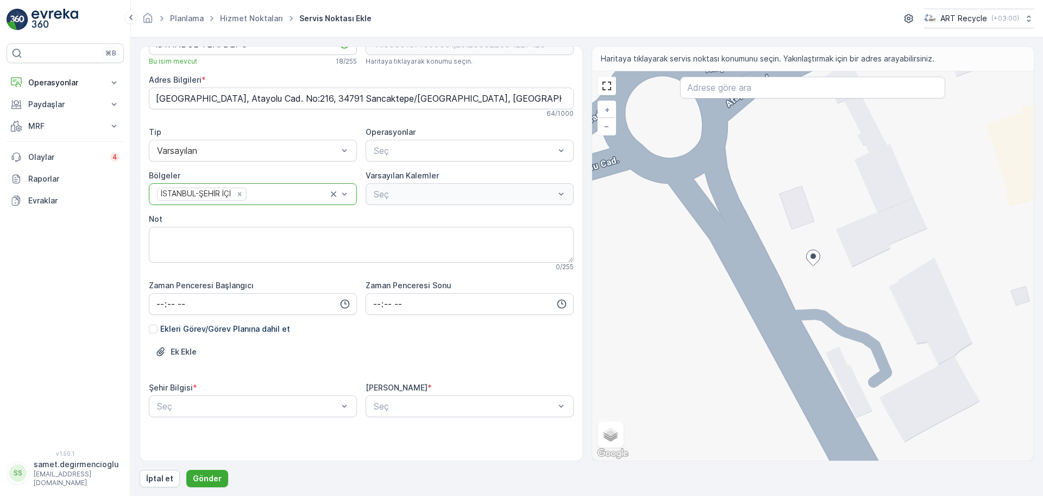
click at [252, 267] on div "0 / 255" at bounding box center [361, 266] width 425 height 9
click at [394, 178] on span "Atık Operasyonları" at bounding box center [408, 177] width 72 height 10
click at [480, 152] on div at bounding box center [502, 151] width 85 height 10
click at [423, 193] on span "Taşıma Operasyonu" at bounding box center [411, 196] width 79 height 10
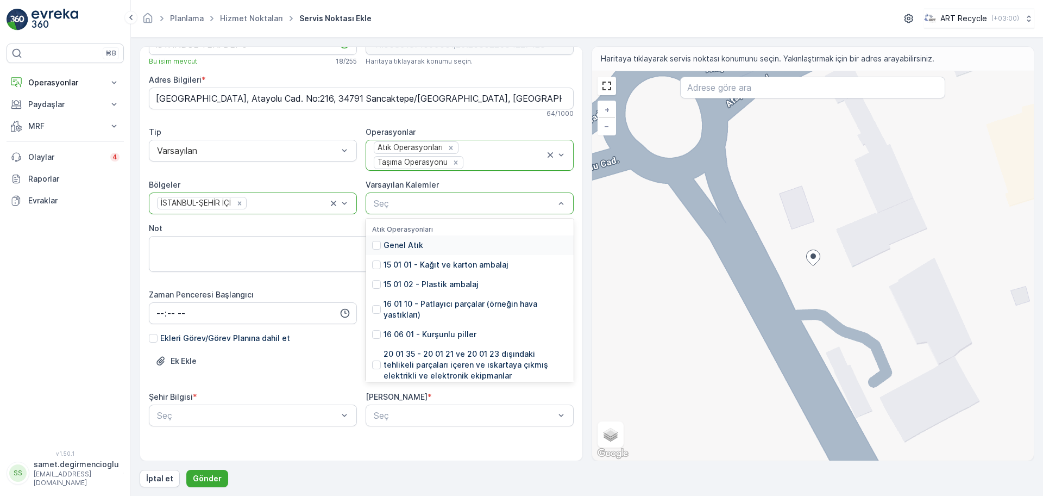
click at [411, 203] on div at bounding box center [464, 203] width 183 height 10
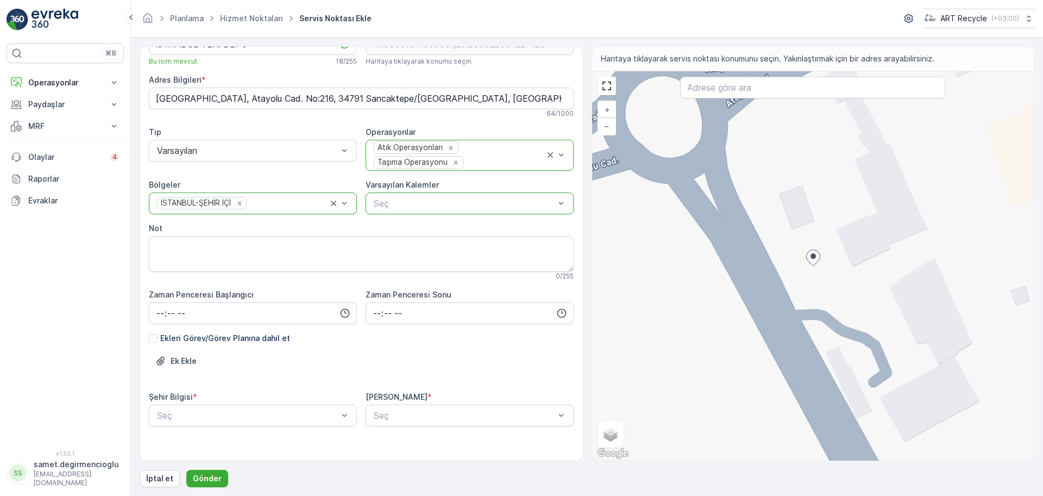
click at [363, 372] on div "Ek Ekle" at bounding box center [361, 367] width 425 height 30
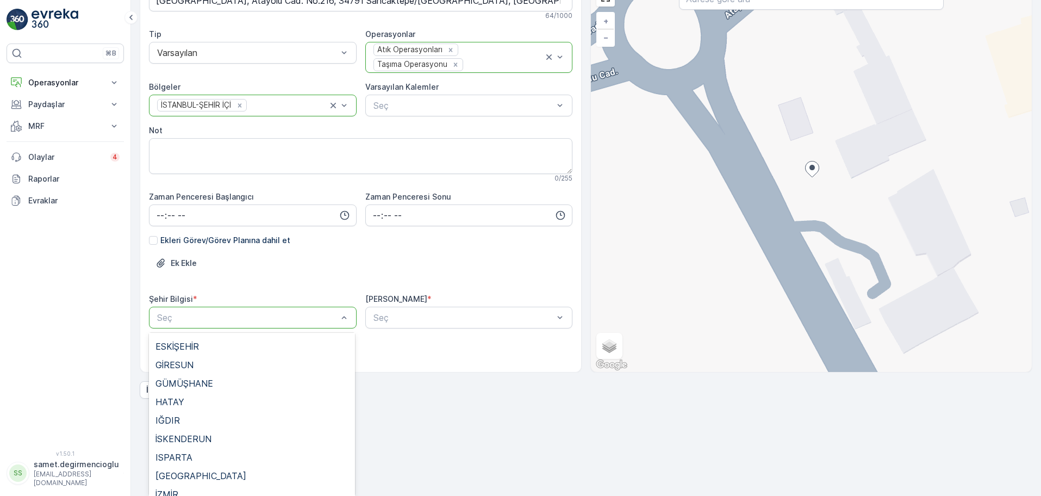
scroll to position [475, 0]
click at [181, 455] on span "[GEOGRAPHIC_DATA]" at bounding box center [200, 460] width 91 height 10
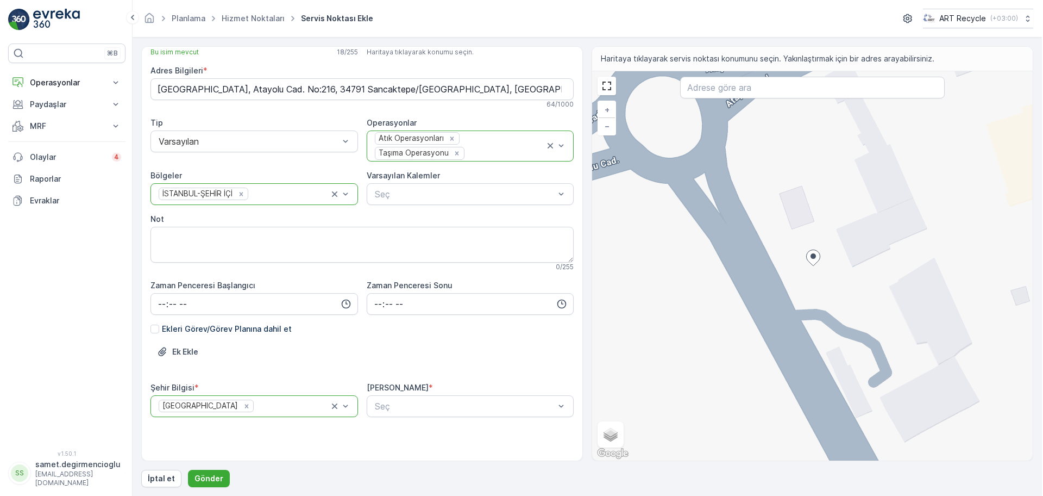
scroll to position [0, 0]
click at [310, 449] on div "Hizmet Noktası Adı İSTANBUL YENİ DEPO Bu isim mevcut 18 / 255 Konum * 41.008918…" at bounding box center [361, 235] width 425 height 449
click at [494, 415] on body "⌘B Operasyonlar Insights Planlama Rotalar & Görevler Kokpit Ayarlar Paydaşlar R…" at bounding box center [521, 248] width 1043 height 496
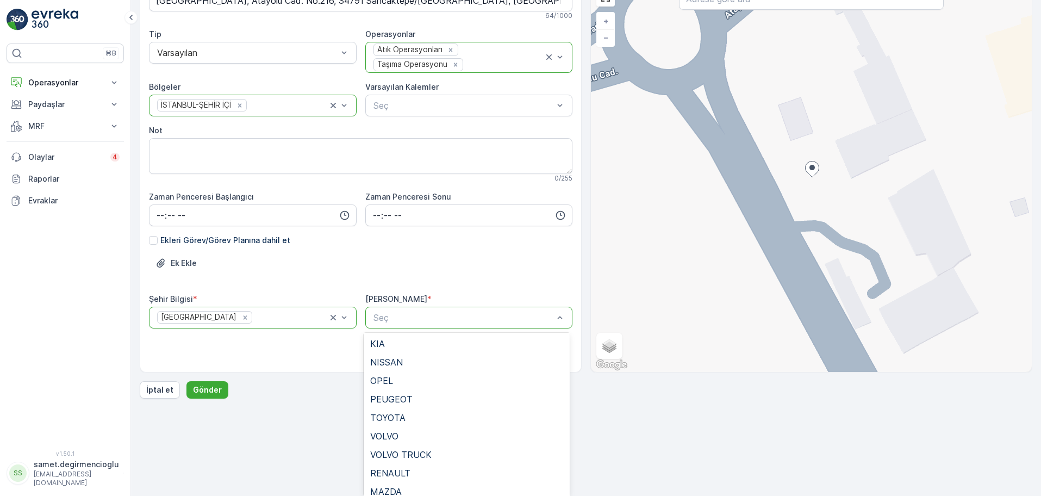
scroll to position [174, 0]
click at [399, 450] on span "MAZDA" at bounding box center [386, 447] width 32 height 10
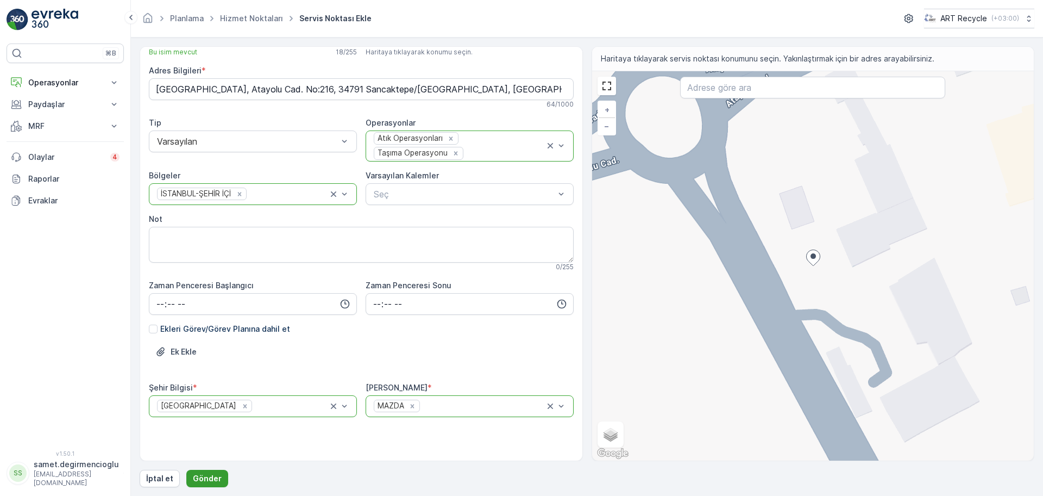
click at [202, 474] on p "Gönder" at bounding box center [207, 478] width 29 height 11
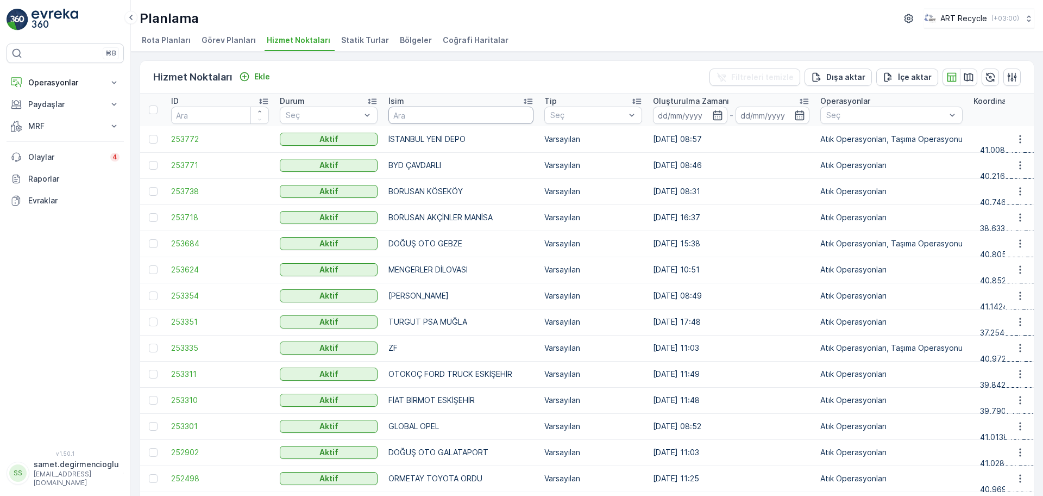
click at [457, 116] on input "text" at bounding box center [460, 114] width 145 height 17
type input "DEPO"
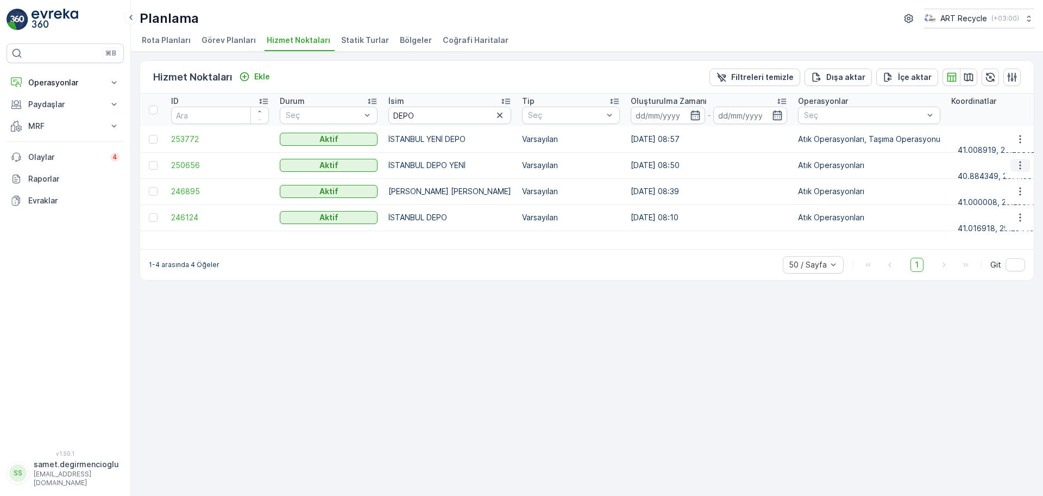
click at [1019, 165] on icon "button" at bounding box center [1020, 165] width 11 height 11
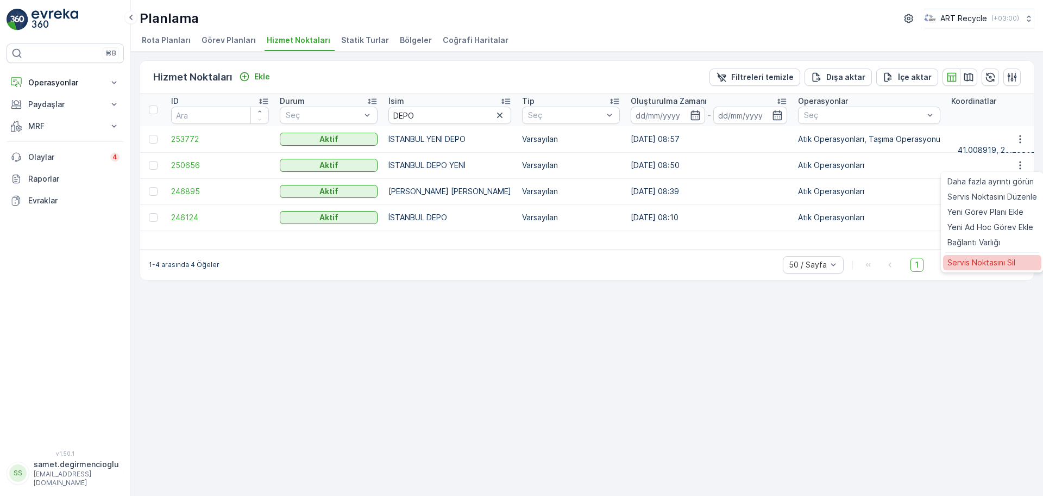
click at [964, 260] on span "Servis Noktasını Sil" at bounding box center [982, 262] width 68 height 11
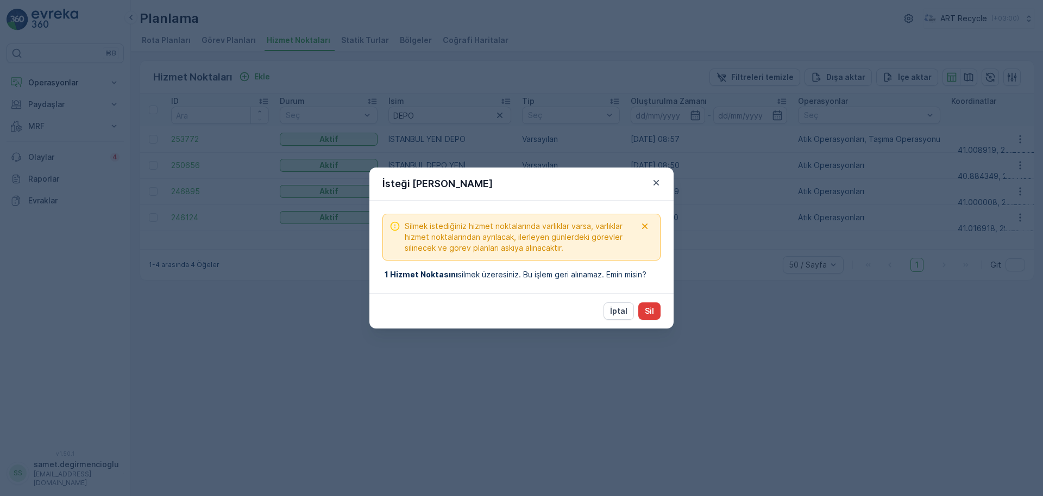
click at [651, 310] on p "Sil" at bounding box center [649, 310] width 9 height 11
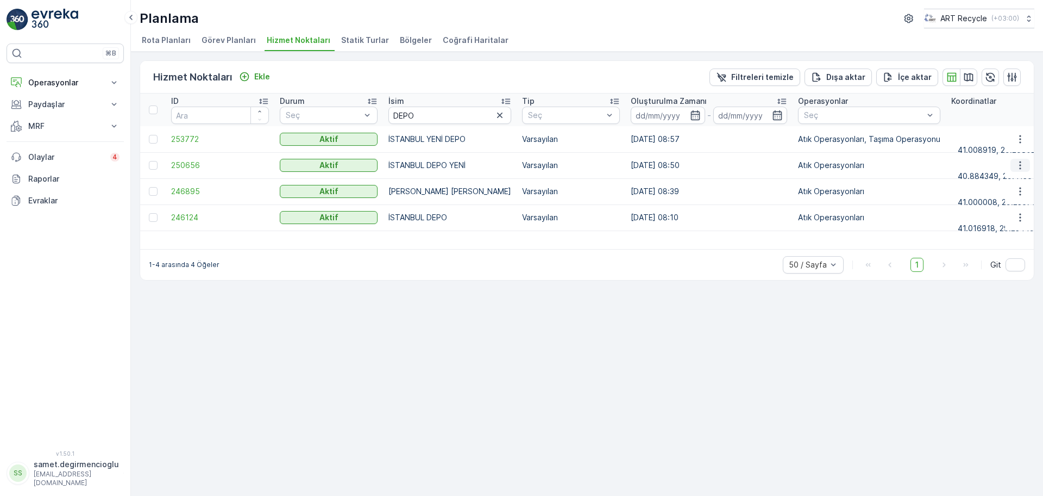
click at [1016, 167] on icon "button" at bounding box center [1020, 165] width 11 height 11
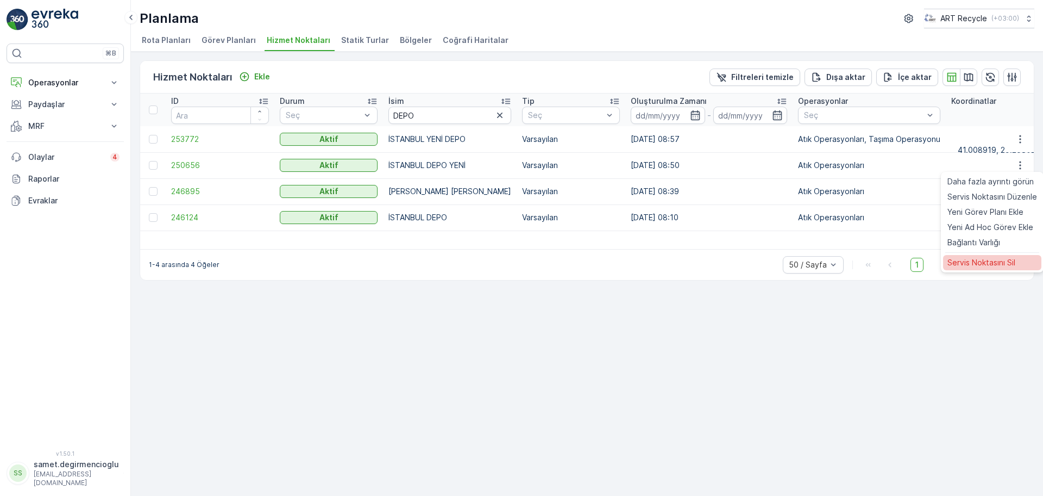
click at [965, 262] on span "Servis Noktasını Sil" at bounding box center [982, 262] width 68 height 11
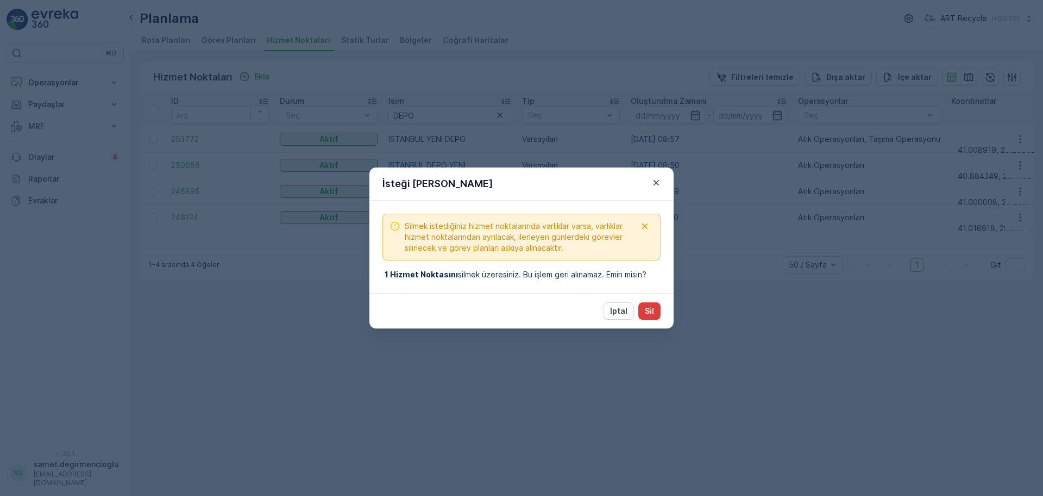
click at [657, 312] on button "Sil" at bounding box center [649, 310] width 22 height 17
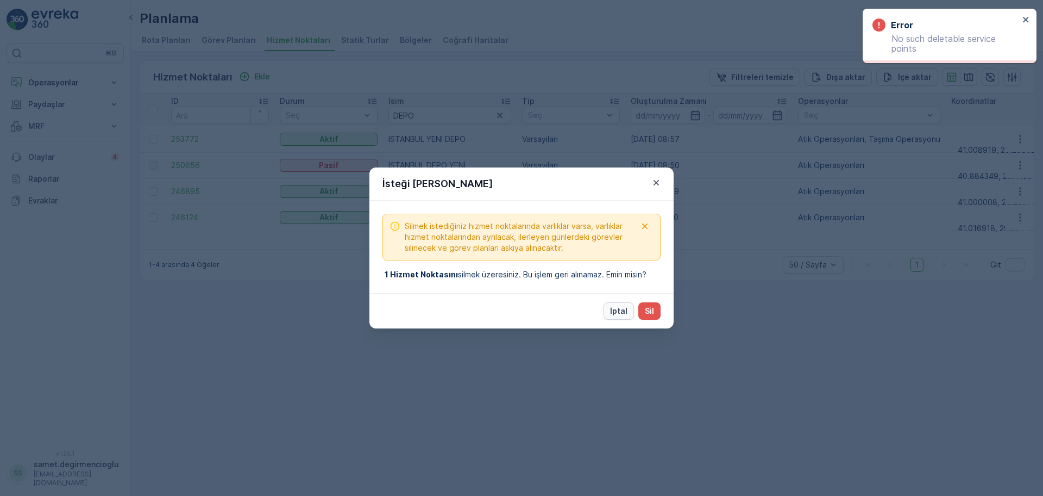
click at [615, 309] on p "İptal" at bounding box center [618, 310] width 17 height 11
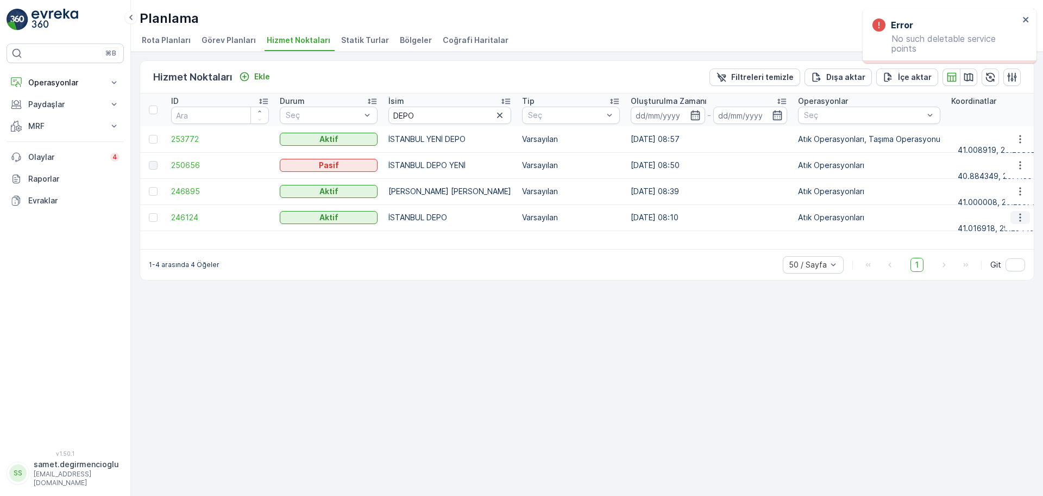
click at [1015, 222] on icon "button" at bounding box center [1020, 217] width 11 height 11
click at [970, 314] on span "Servis Noktasını Sil" at bounding box center [982, 314] width 68 height 11
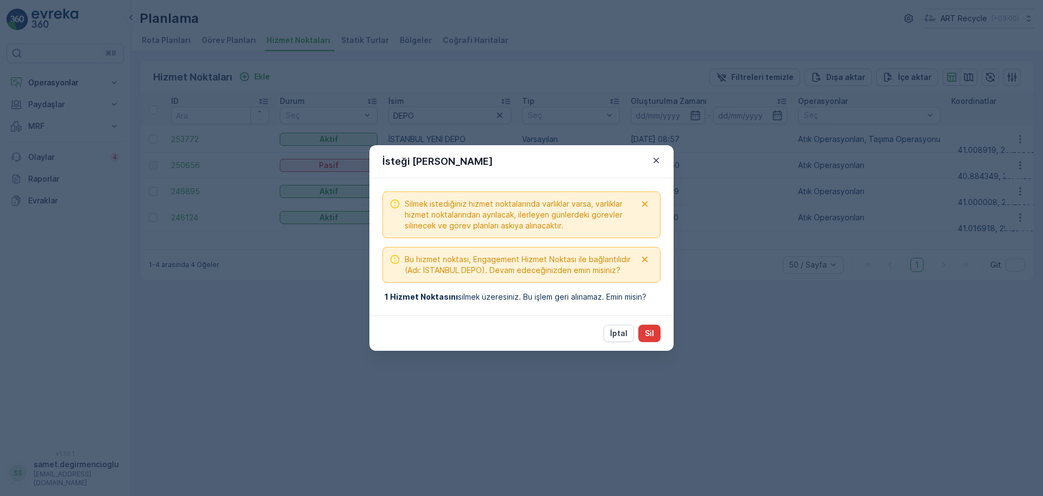
click at [643, 334] on button "Sil" at bounding box center [649, 332] width 22 height 17
